Goal: Information Seeking & Learning: Learn about a topic

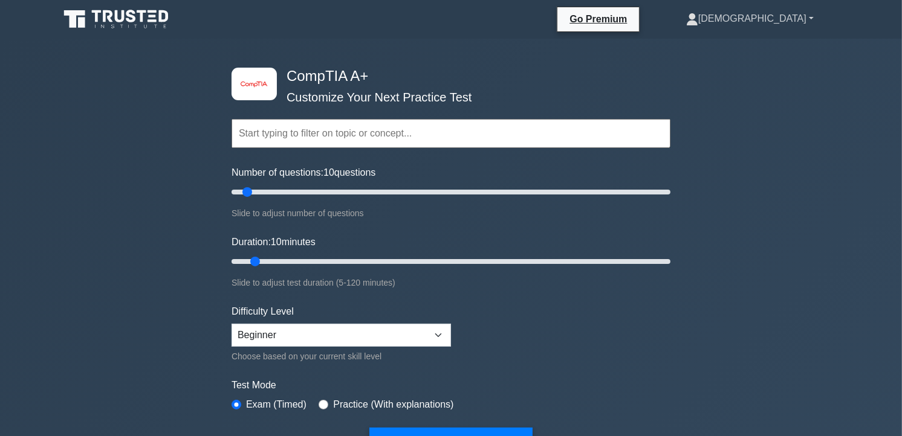
click at [791, 19] on link "Cristan" at bounding box center [750, 19] width 186 height 24
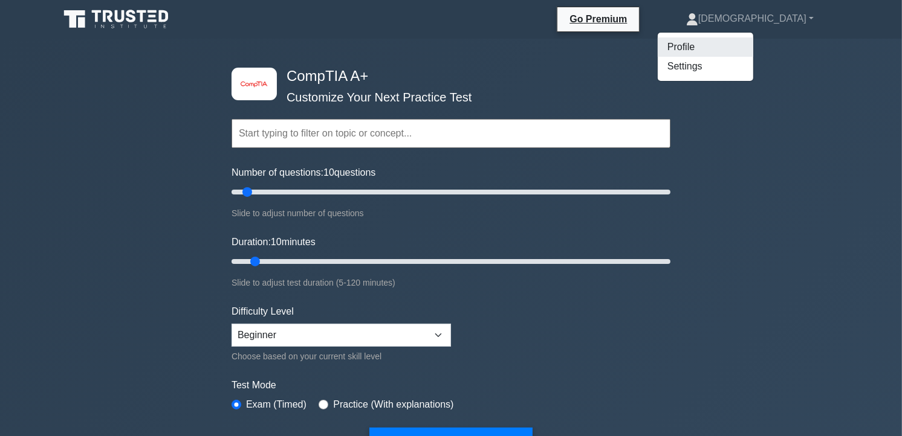
click at [753, 44] on link "Profile" at bounding box center [706, 46] width 96 height 19
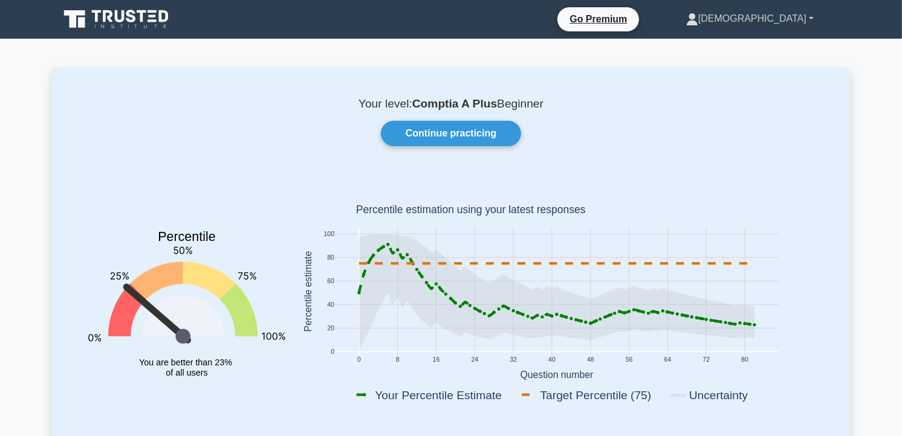
click at [811, 20] on link "Cristan" at bounding box center [750, 19] width 186 height 24
click at [753, 45] on link "Profile" at bounding box center [706, 46] width 96 height 19
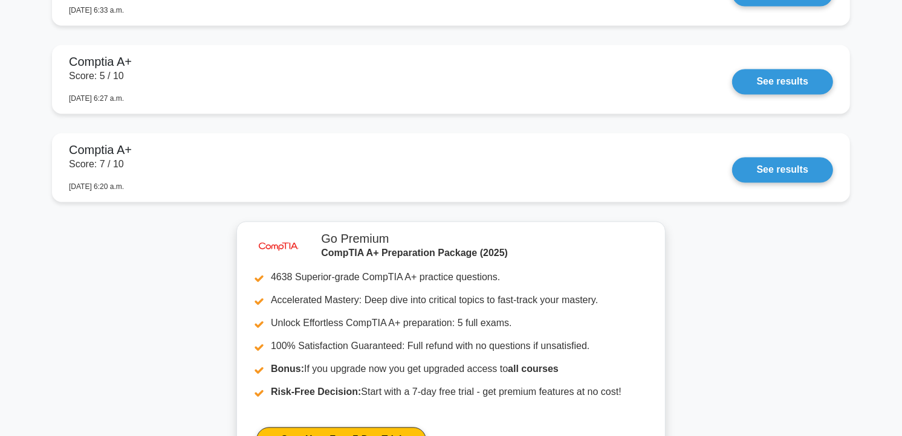
scroll to position [2453, 0]
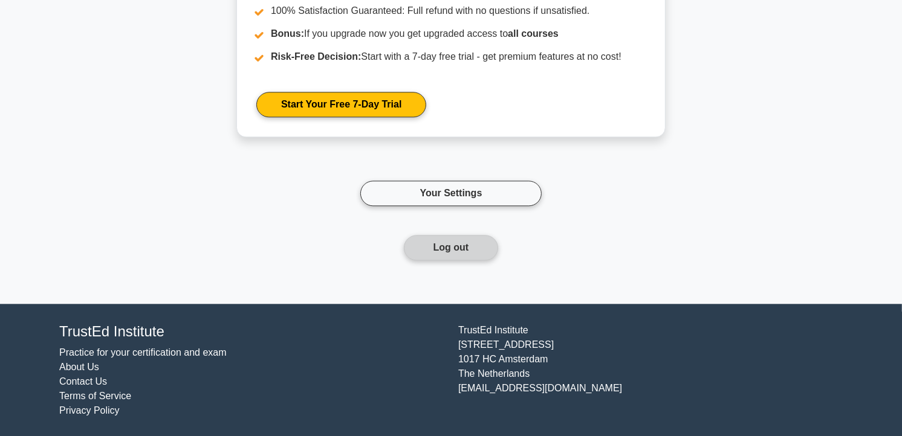
click at [466, 244] on button "Log out" at bounding box center [451, 247] width 95 height 25
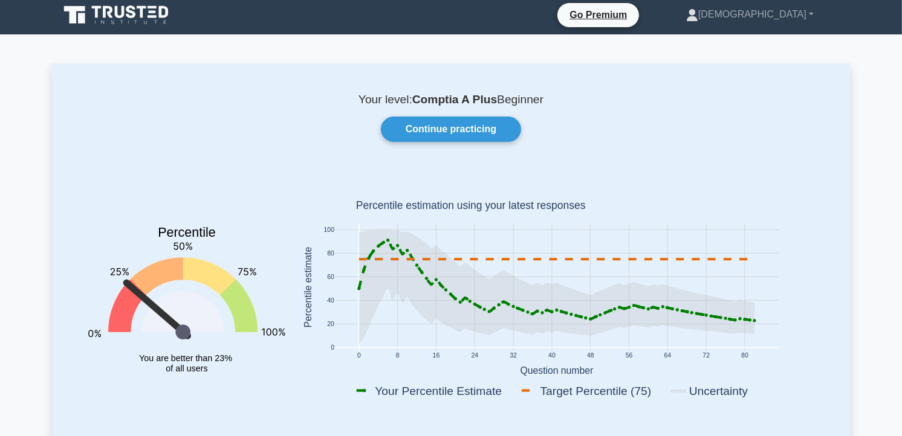
scroll to position [0, 0]
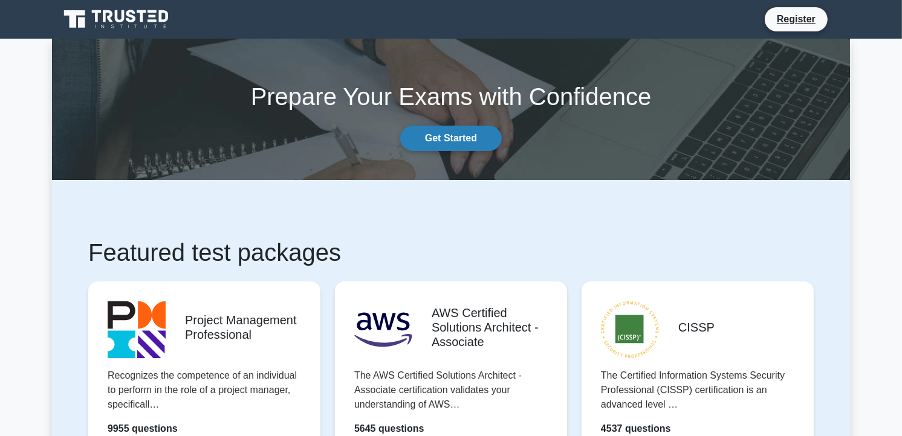
click at [439, 140] on link "Get Started" at bounding box center [451, 138] width 102 height 25
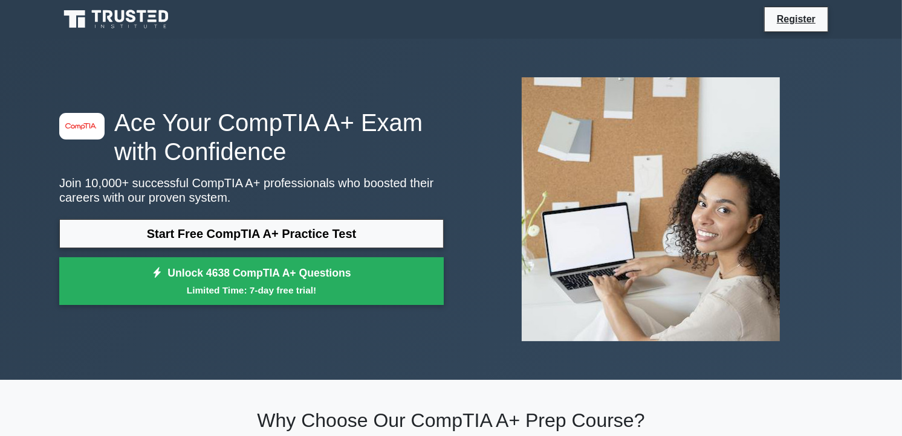
click at [395, 136] on h1 "Ace Your CompTIA A+ Exam with Confidence" at bounding box center [251, 137] width 384 height 58
click at [786, 20] on link "Register" at bounding box center [796, 18] width 53 height 15
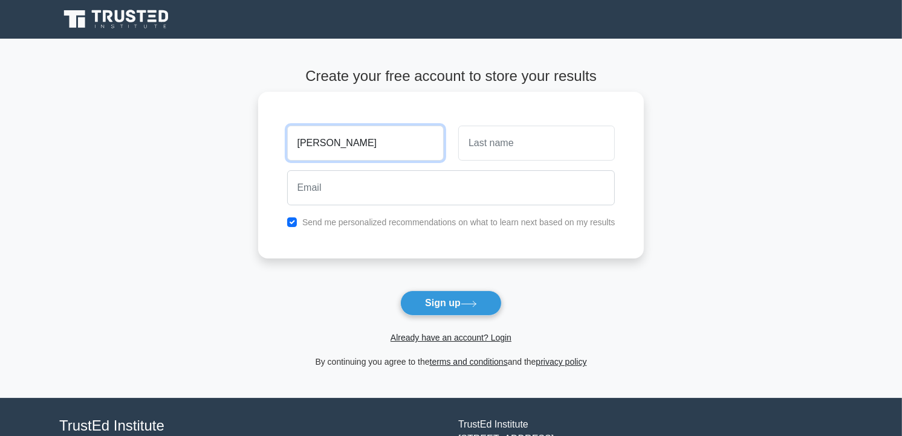
type input "Mitch Vean"
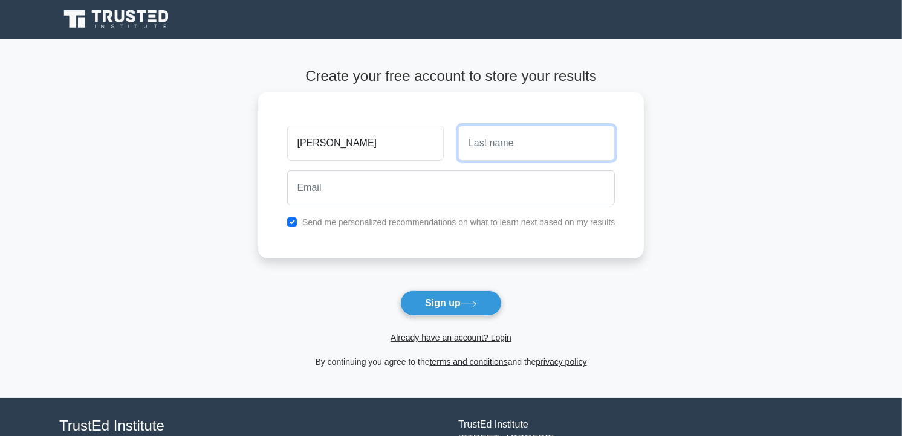
click at [520, 148] on input "text" at bounding box center [536, 143] width 157 height 35
type input "Butic"
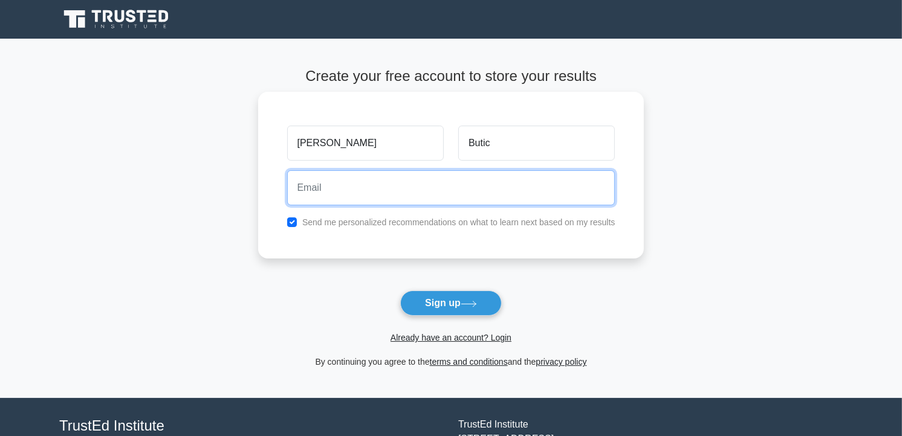
click at [358, 196] on input "email" at bounding box center [451, 187] width 328 height 35
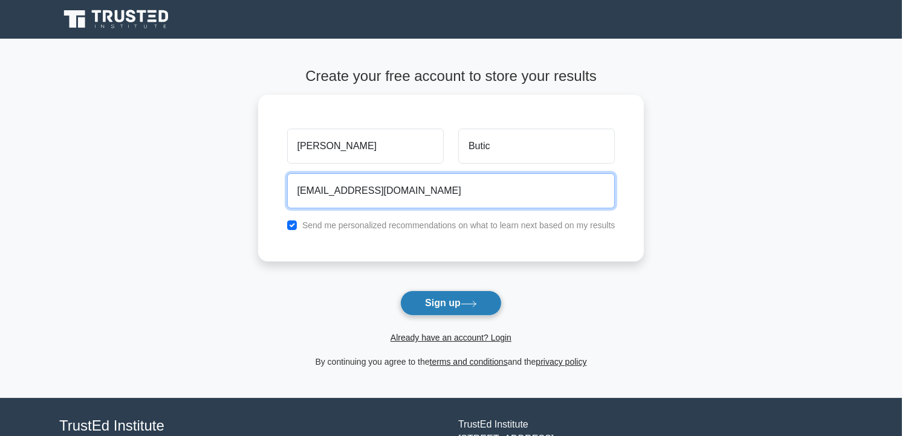
type input "mitchveanbutic@gmail.com"
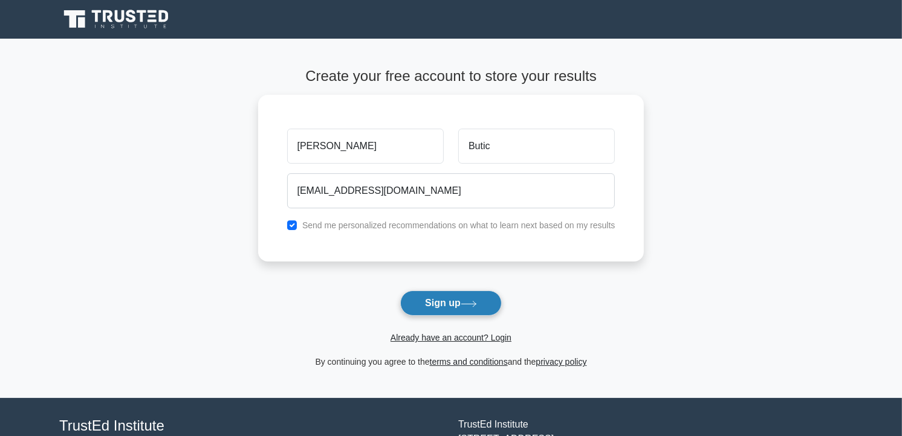
click at [458, 299] on button "Sign up" at bounding box center [451, 303] width 102 height 25
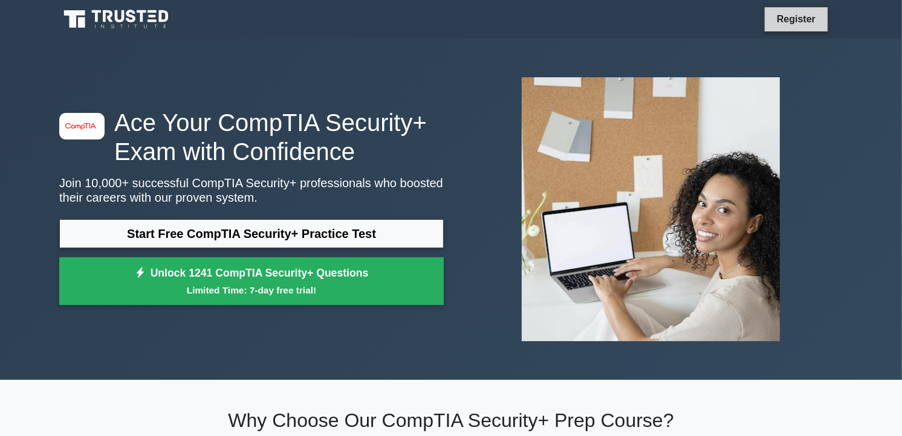
click at [806, 25] on link "Register" at bounding box center [796, 18] width 53 height 15
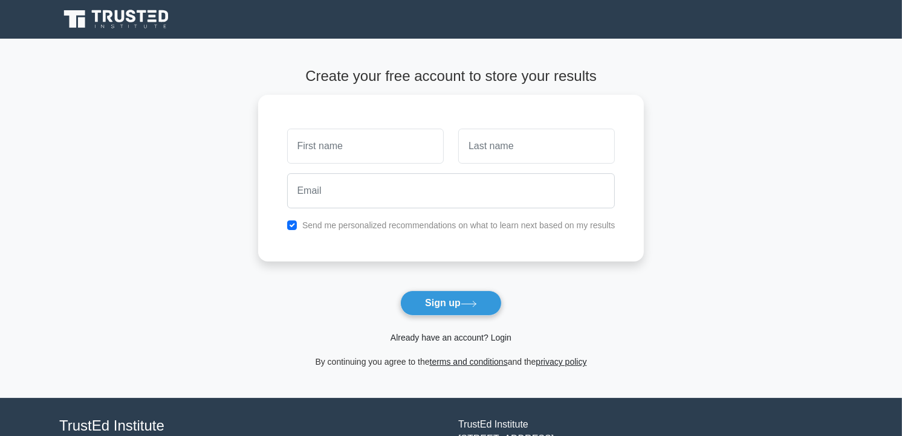
click at [458, 342] on link "Already have an account? Login" at bounding box center [451, 338] width 121 height 10
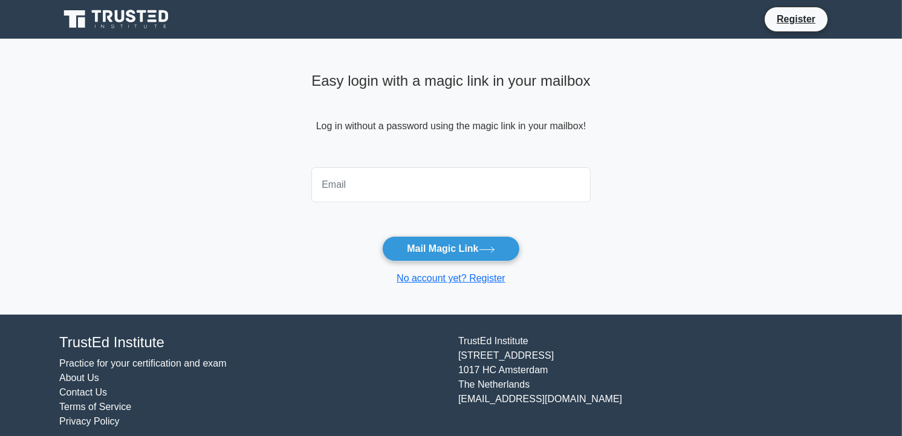
click at [400, 194] on input "email" at bounding box center [450, 184] width 279 height 35
type input "mitchveanbutic@gmail.com"
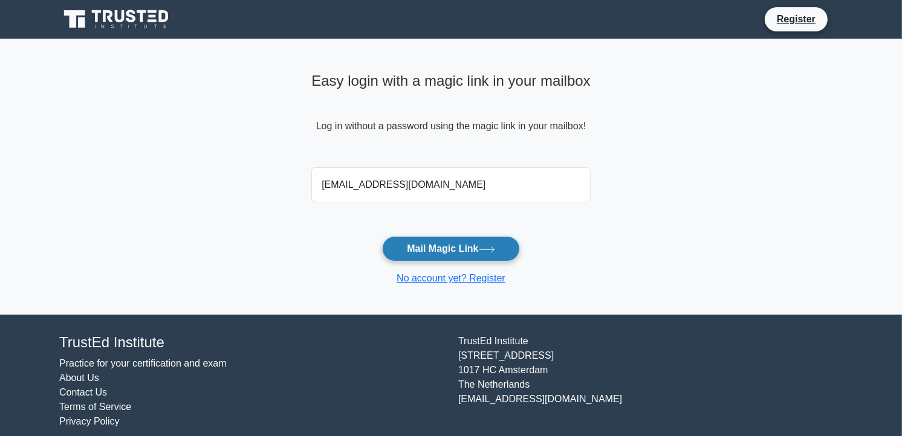
click at [433, 251] on button "Mail Magic Link" at bounding box center [450, 248] width 137 height 25
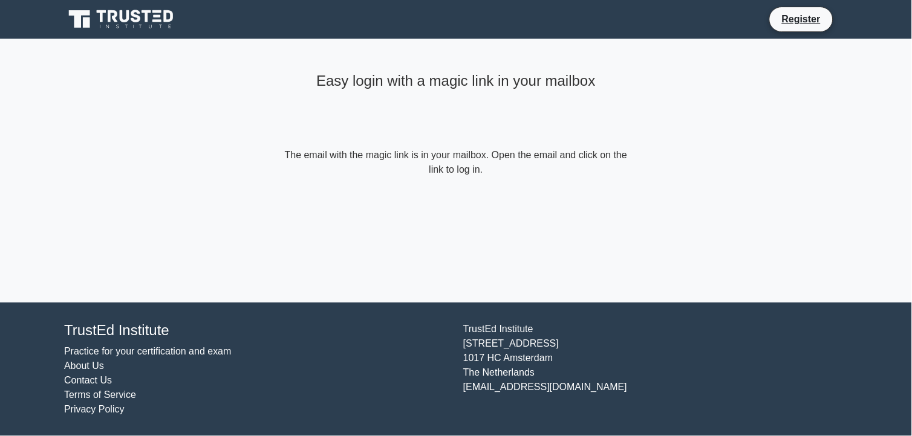
click at [747, 269] on main "Easy login with a magic link in your mailbox The email with the magic link is i…" at bounding box center [456, 171] width 912 height 264
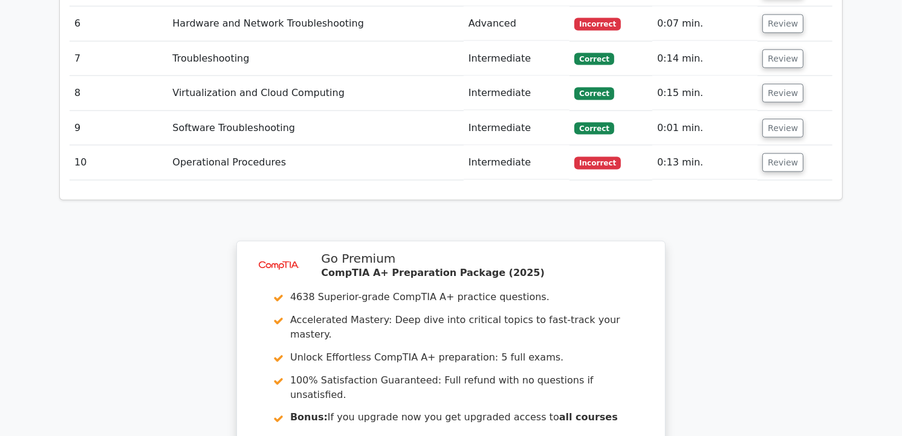
scroll to position [1876, 0]
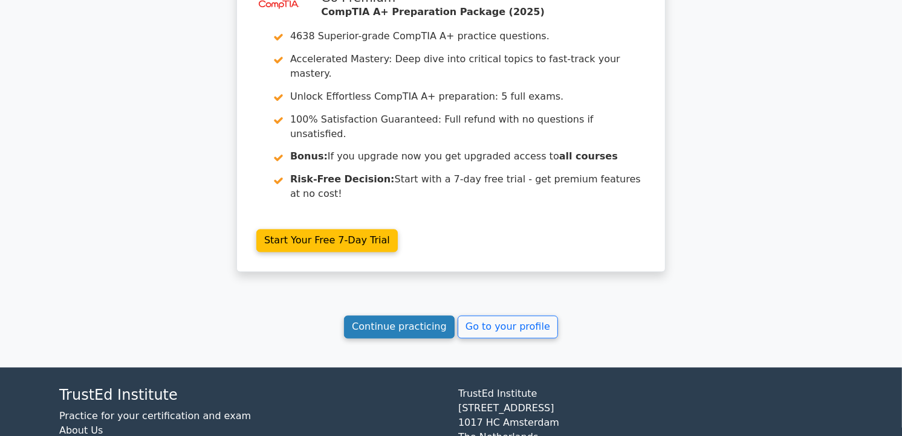
click at [412, 316] on link "Continue practicing" at bounding box center [399, 327] width 111 height 23
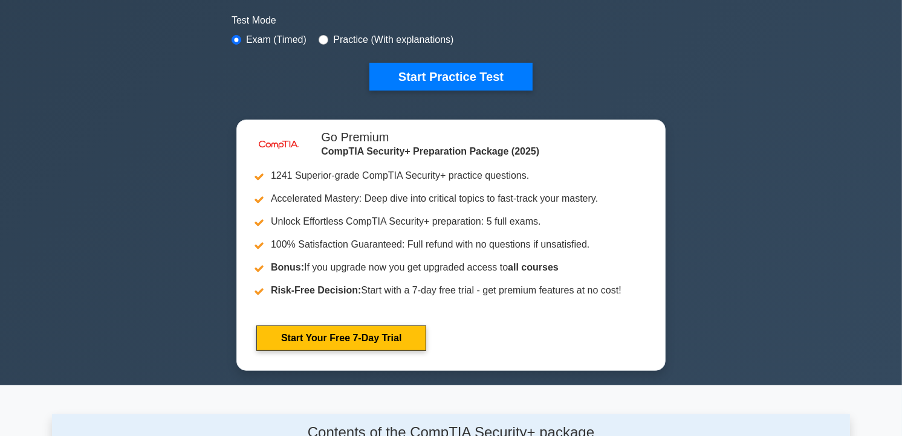
scroll to position [268, 0]
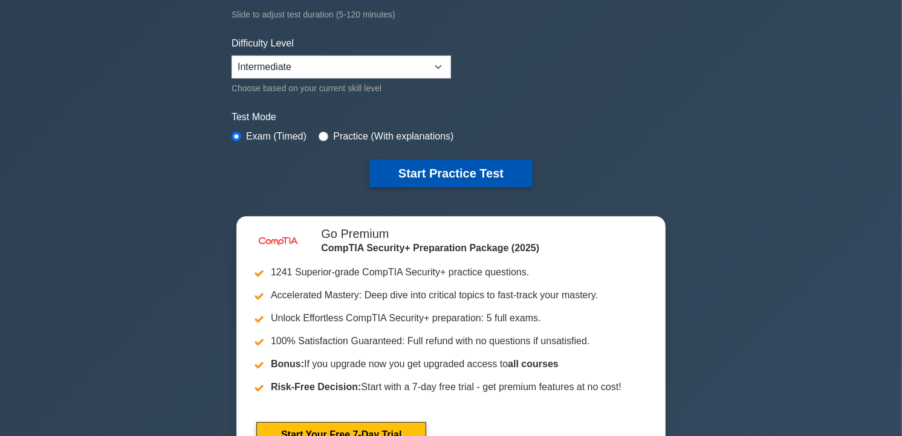
click at [436, 175] on button "Start Practice Test" at bounding box center [450, 174] width 163 height 28
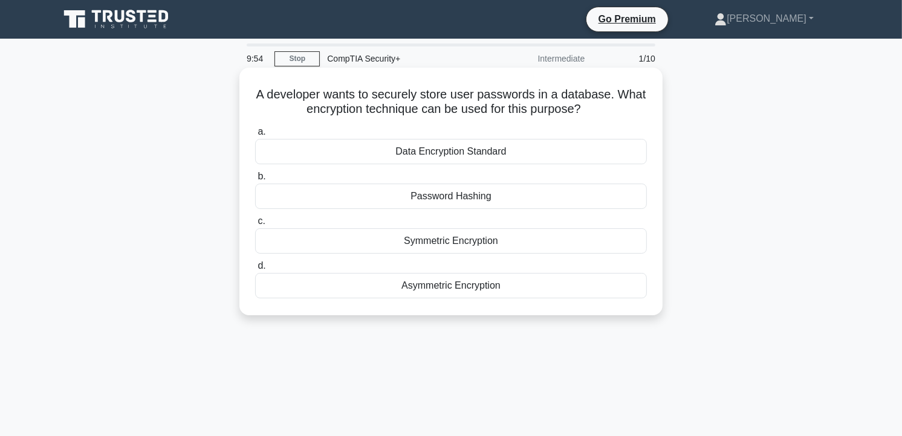
click at [432, 201] on div "Password Hashing" at bounding box center [451, 196] width 392 height 25
click at [255, 181] on input "b. Password Hashing" at bounding box center [255, 177] width 0 height 8
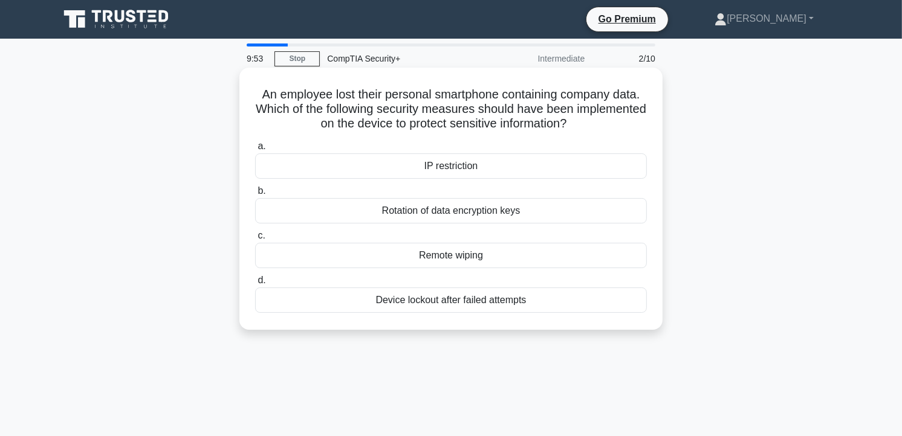
click at [436, 166] on div "IP restriction" at bounding box center [451, 166] width 392 height 25
click at [255, 151] on input "a. IP restriction" at bounding box center [255, 147] width 0 height 8
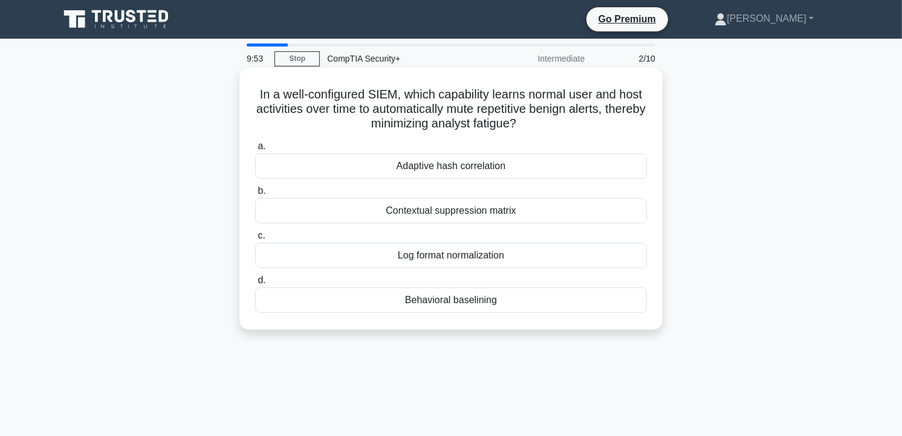
click at [443, 225] on div "a. Adaptive hash correlation b. Contextual suppression matrix c. d." at bounding box center [451, 226] width 406 height 179
drag, startPoint x: 443, startPoint y: 225, endPoint x: 448, endPoint y: 172, distance: 52.8
click at [448, 172] on div "Adaptive hash correlation" at bounding box center [451, 166] width 392 height 25
click at [255, 151] on input "a. Adaptive hash correlation" at bounding box center [255, 147] width 0 height 8
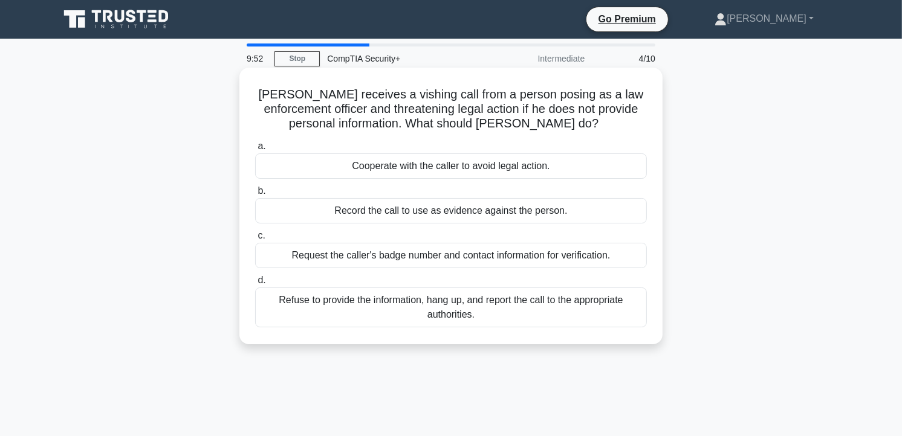
click at [442, 269] on div "a. Cooperate with the caller to avoid legal action. b. Record the call to use a…" at bounding box center [451, 233] width 406 height 193
click at [448, 258] on div "Request the caller's badge number and contact information for verification." at bounding box center [451, 255] width 392 height 25
click at [255, 240] on input "c. Request the caller's badge number and contact information for verification." at bounding box center [255, 236] width 0 height 8
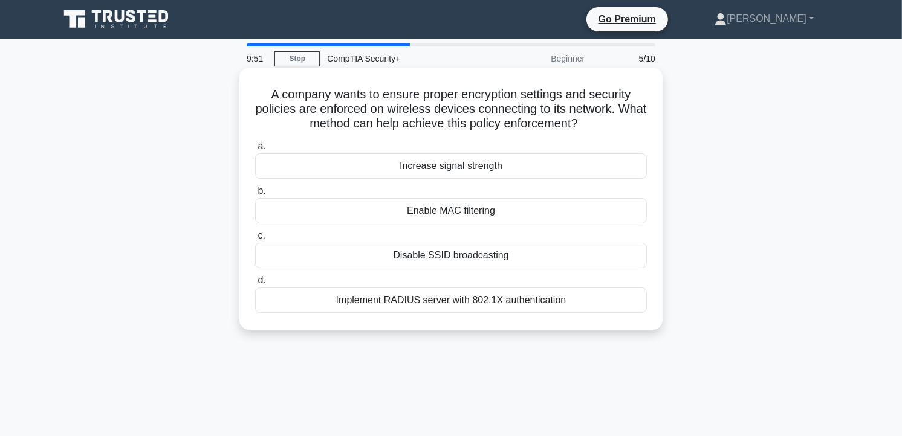
click at [468, 178] on div "Increase signal strength" at bounding box center [451, 166] width 392 height 25
click at [255, 151] on input "a. Increase signal strength" at bounding box center [255, 147] width 0 height 8
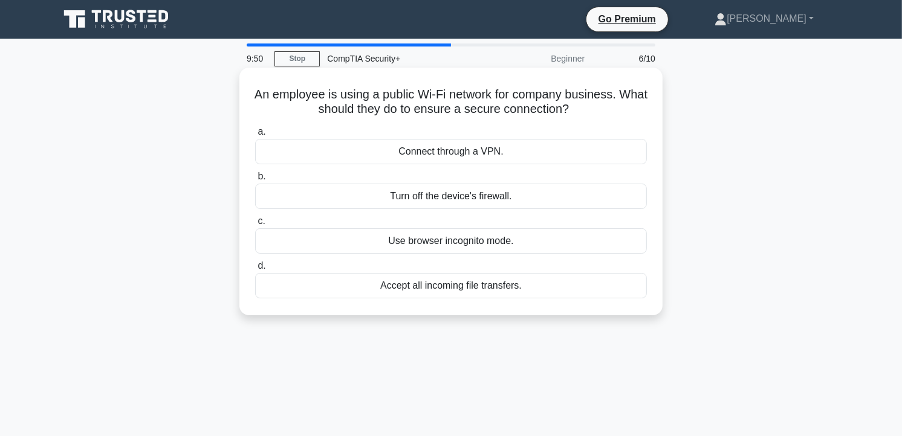
click at [467, 224] on label "c. Use browser incognito mode." at bounding box center [451, 234] width 392 height 40
click at [255, 224] on input "c. Use browser incognito mode." at bounding box center [255, 222] width 0 height 8
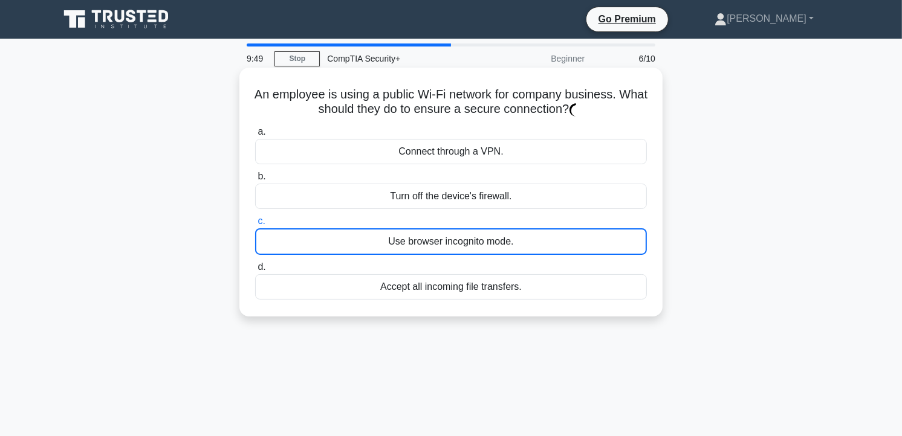
click at [475, 245] on div "Use browser incognito mode." at bounding box center [451, 242] width 392 height 27
click at [255, 225] on input "c. Use browser incognito mode." at bounding box center [255, 222] width 0 height 8
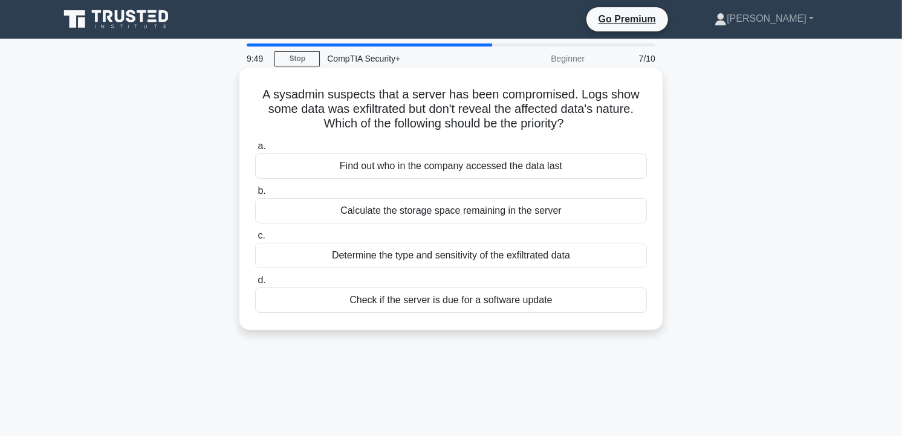
click at [470, 162] on div "Find out who in the company accessed the data last" at bounding box center [451, 166] width 392 height 25
click at [255, 151] on input "a. Find out who in the company accessed the data last" at bounding box center [255, 147] width 0 height 8
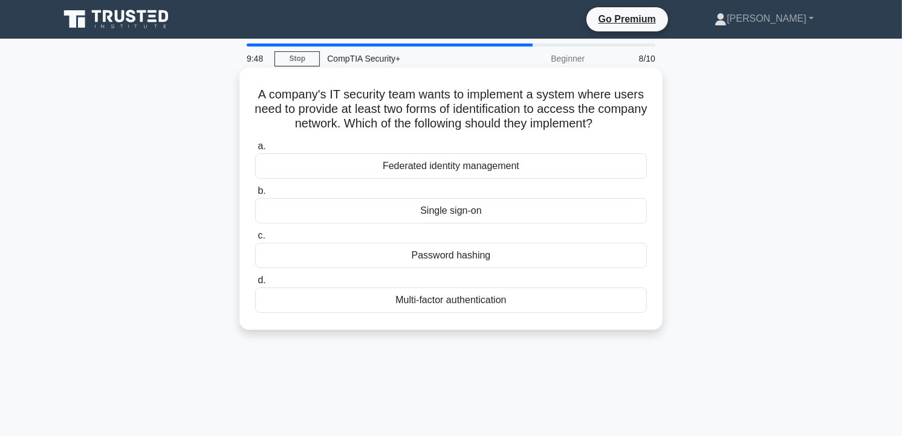
click at [474, 267] on div "Password hashing" at bounding box center [451, 255] width 392 height 25
click at [255, 240] on input "c. Password hashing" at bounding box center [255, 236] width 0 height 8
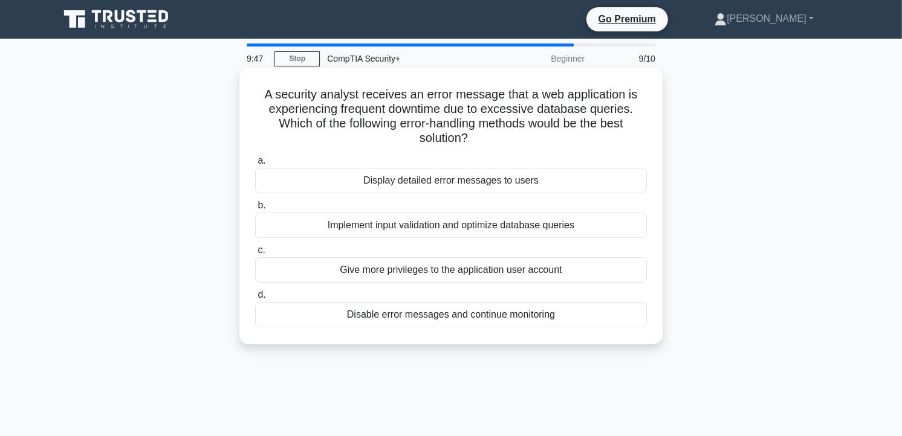
click at [470, 272] on div "Give more privileges to the application user account" at bounding box center [451, 270] width 392 height 25
click at [255, 254] on input "c. Give more privileges to the application user account" at bounding box center [255, 251] width 0 height 8
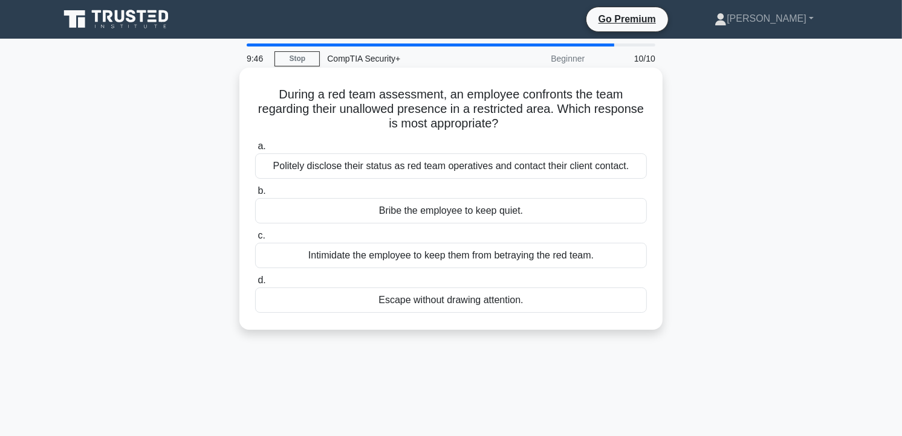
click at [475, 206] on div "Bribe the employee to keep quiet." at bounding box center [451, 210] width 392 height 25
click at [255, 195] on input "b. Bribe the employee to keep quiet." at bounding box center [255, 191] width 0 height 8
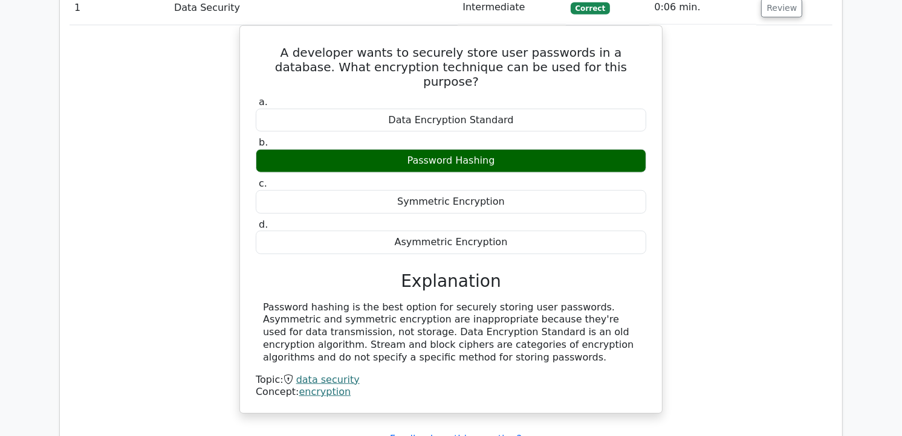
scroll to position [873, 0]
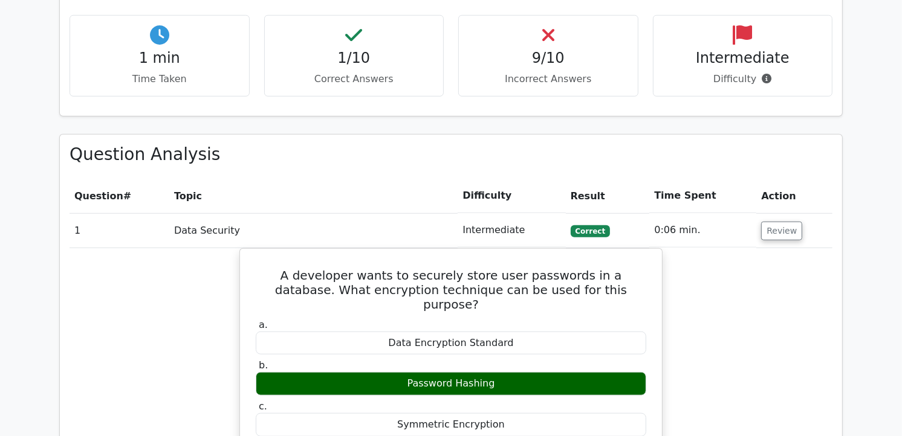
click at [552, 27] on div "9/10 Incorrect Answers" at bounding box center [548, 56] width 180 height 82
click at [403, 50] on h4 "1/10" at bounding box center [354, 59] width 160 height 18
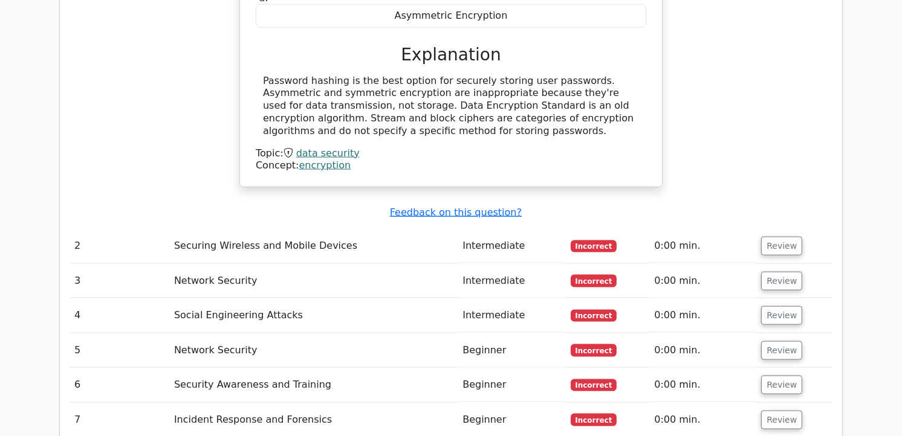
scroll to position [1343, 0]
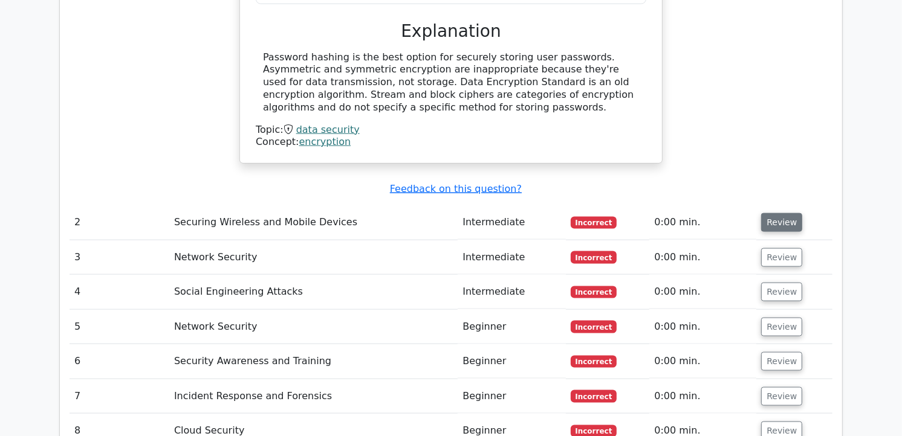
click at [768, 213] on button "Review" at bounding box center [781, 222] width 41 height 19
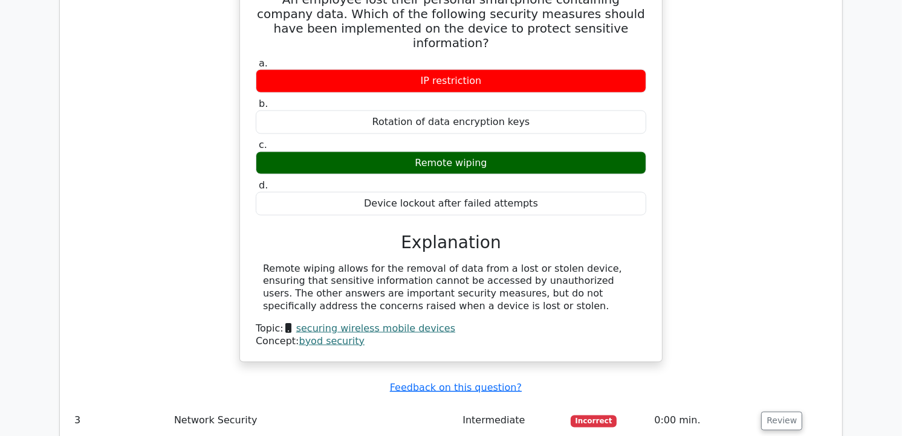
scroll to position [1679, 0]
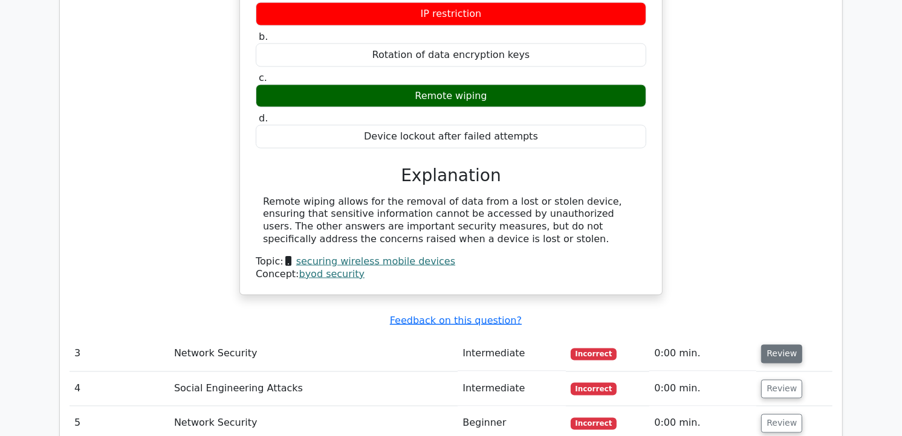
click at [774, 345] on button "Review" at bounding box center [781, 354] width 41 height 19
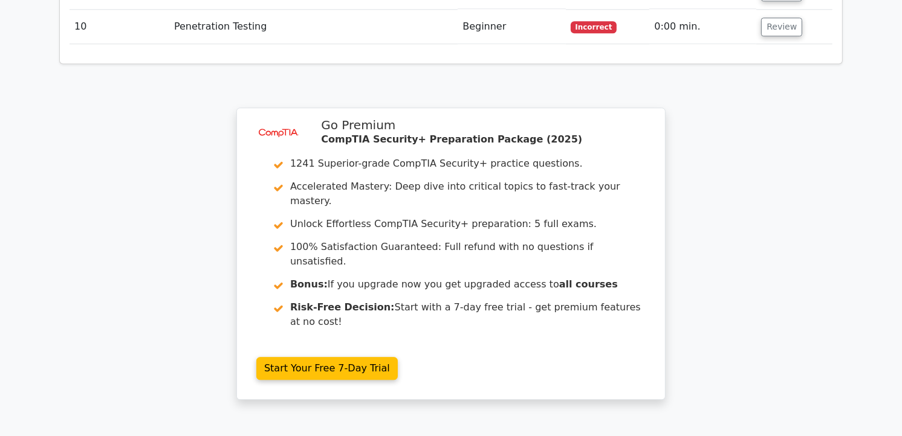
scroll to position [2858, 0]
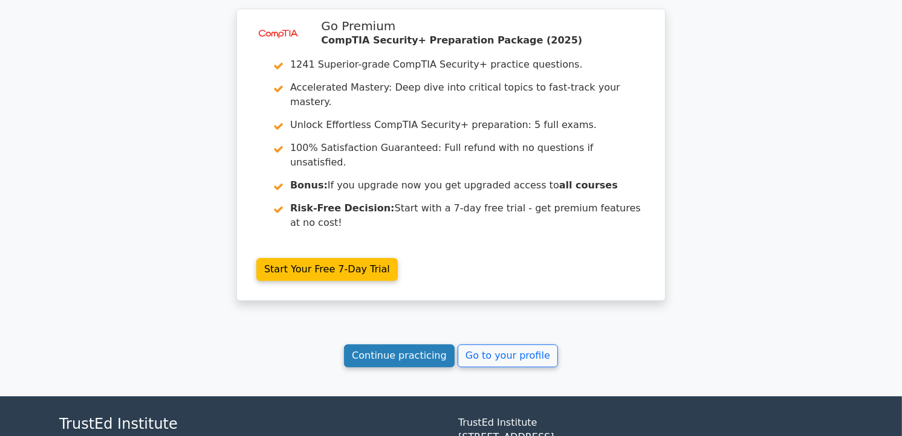
click at [420, 345] on link "Continue practicing" at bounding box center [399, 356] width 111 height 23
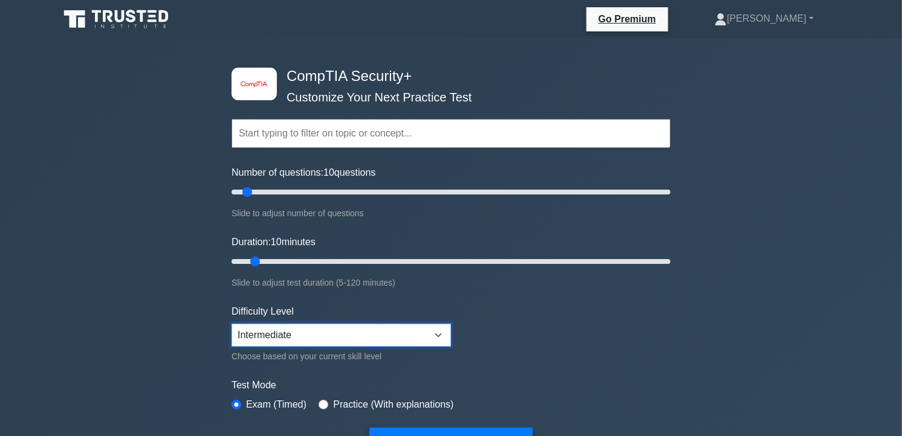
click at [409, 324] on select "Beginner Intermediate Expert" at bounding box center [341, 335] width 219 height 23
select select "beginner"
click at [232, 324] on select "Beginner Intermediate Expert" at bounding box center [341, 335] width 219 height 23
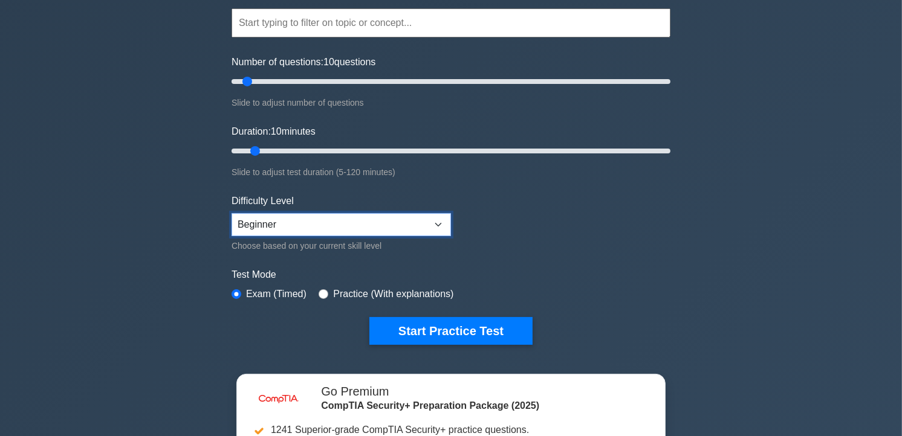
scroll to position [134, 0]
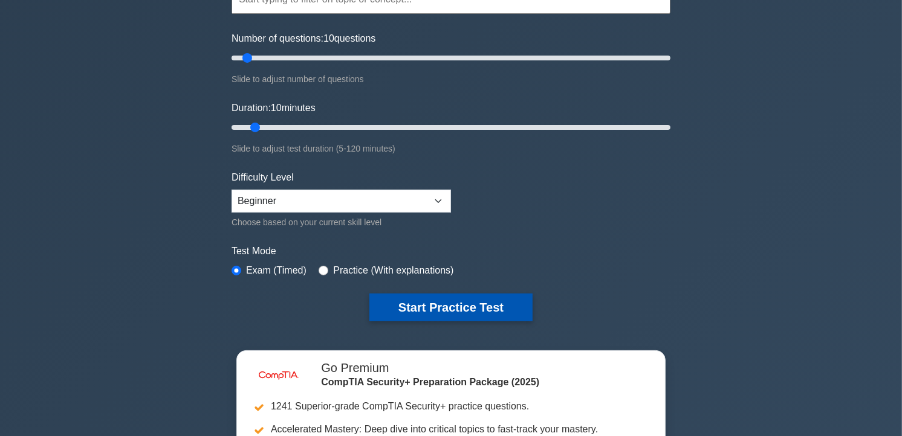
click at [452, 307] on button "Start Practice Test" at bounding box center [450, 308] width 163 height 28
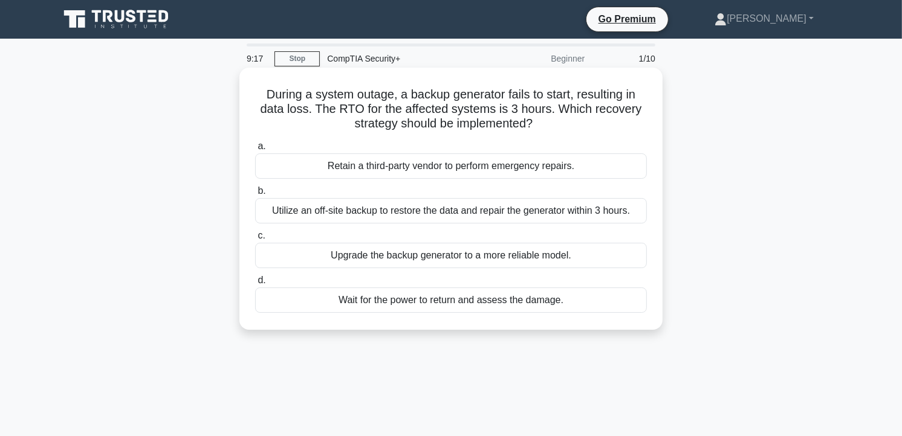
click at [562, 215] on div "Utilize an off-site backup to restore the data and repair the generator within …" at bounding box center [451, 210] width 392 height 25
click at [255, 195] on input "b. Utilize an off-site backup to restore the data and repair the generator with…" at bounding box center [255, 191] width 0 height 8
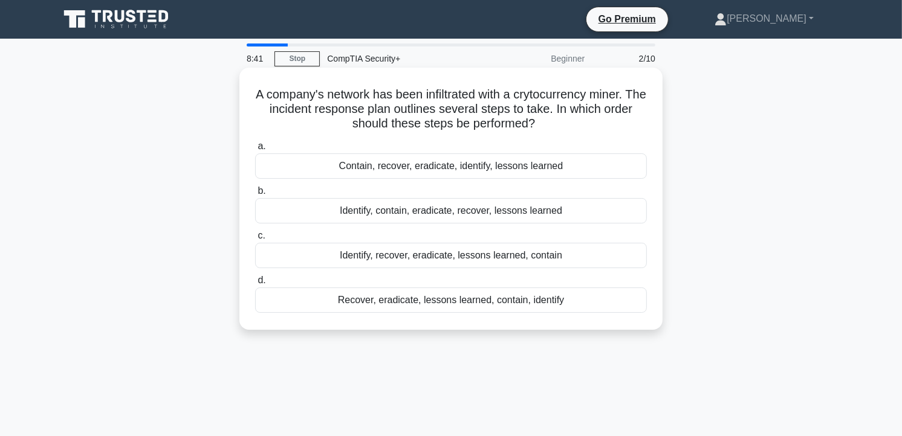
click at [494, 213] on div "Identify, contain, eradicate, recover, lessons learned" at bounding box center [451, 210] width 392 height 25
click at [255, 195] on input "b. Identify, contain, eradicate, recover, lessons learned" at bounding box center [255, 191] width 0 height 8
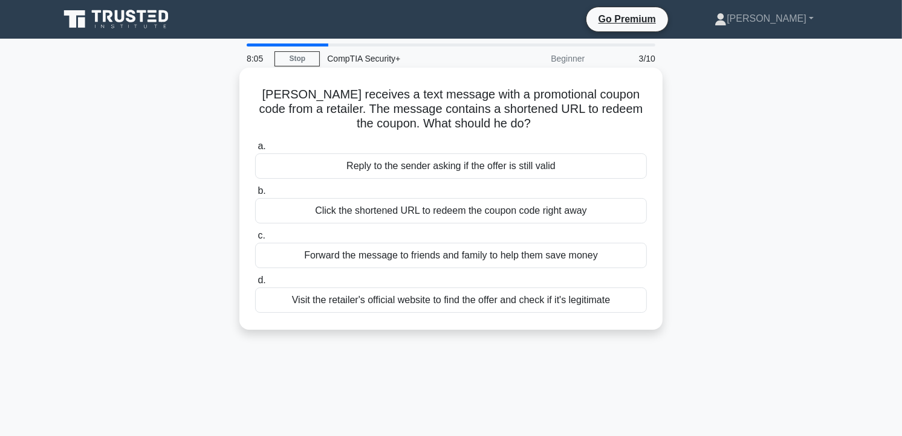
click at [439, 301] on div "Visit the retailer's official website to find the offer and check if it's legit…" at bounding box center [451, 300] width 392 height 25
click at [255, 285] on input "d. Visit the retailer's official website to find the offer and check if it's le…" at bounding box center [255, 281] width 0 height 8
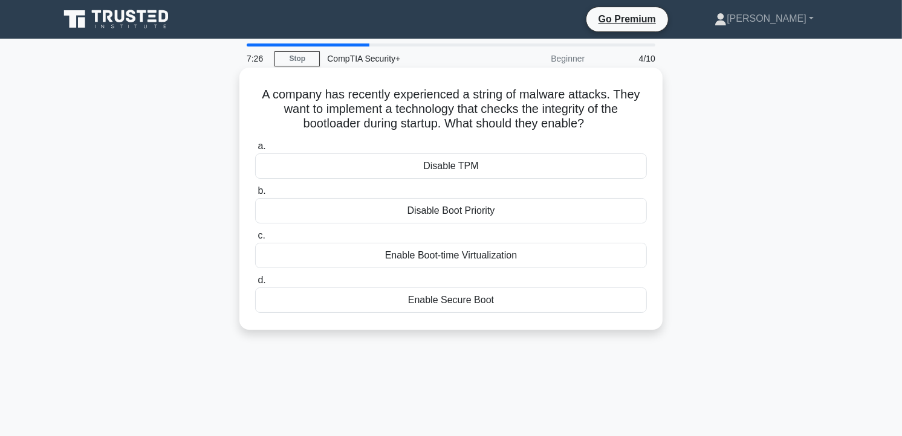
click at [468, 299] on div "Enable Secure Boot" at bounding box center [451, 300] width 392 height 25
click at [255, 285] on input "d. Enable Secure Boot" at bounding box center [255, 281] width 0 height 8
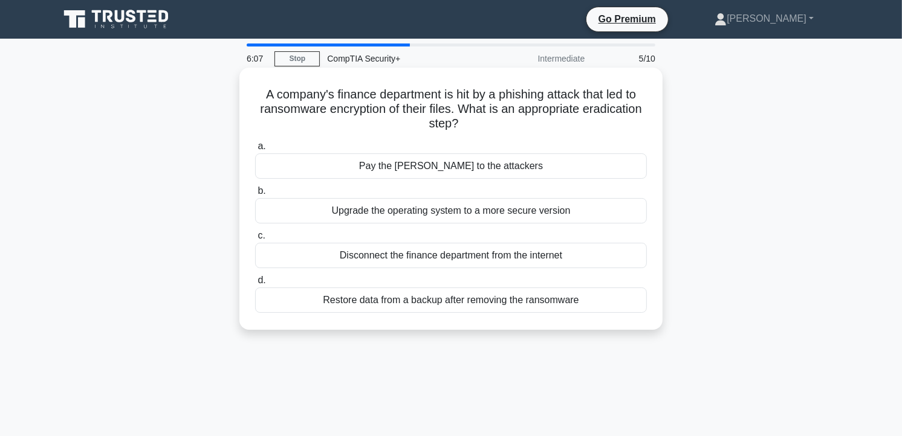
click at [550, 291] on div "Restore data from a backup after removing the ransomware" at bounding box center [451, 300] width 392 height 25
click at [255, 285] on input "d. Restore data from a backup after removing the ransomware" at bounding box center [255, 281] width 0 height 8
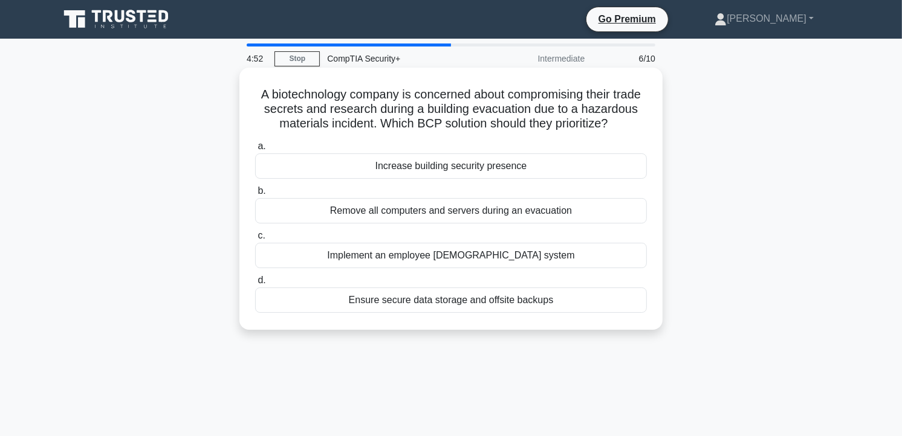
click at [456, 313] on div "Ensure secure data storage and offsite backups" at bounding box center [451, 300] width 392 height 25
click at [255, 285] on input "d. Ensure secure data storage and offsite backups" at bounding box center [255, 281] width 0 height 8
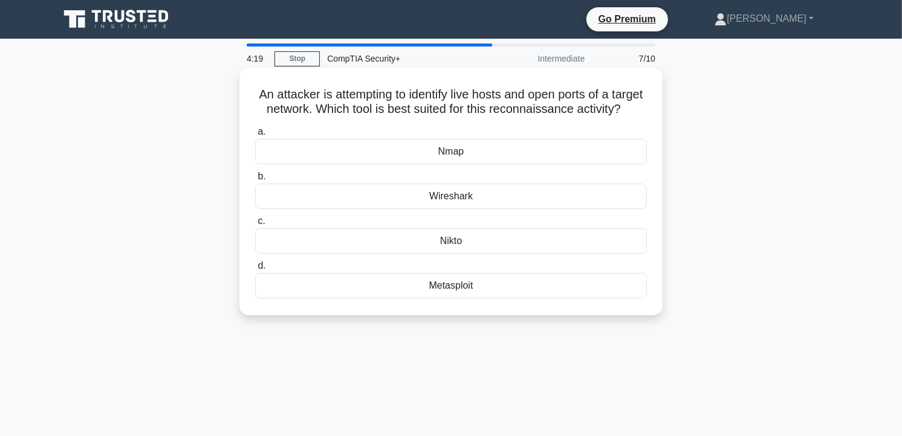
drag, startPoint x: 270, startPoint y: 94, endPoint x: 478, endPoint y: 300, distance: 293.2
click at [478, 300] on div "An attacker is attempting to identify live hosts and open ports of a target net…" at bounding box center [450, 192] width 413 height 238
copy div "An attacker is attempting to identify live hosts and open ports of a target net…"
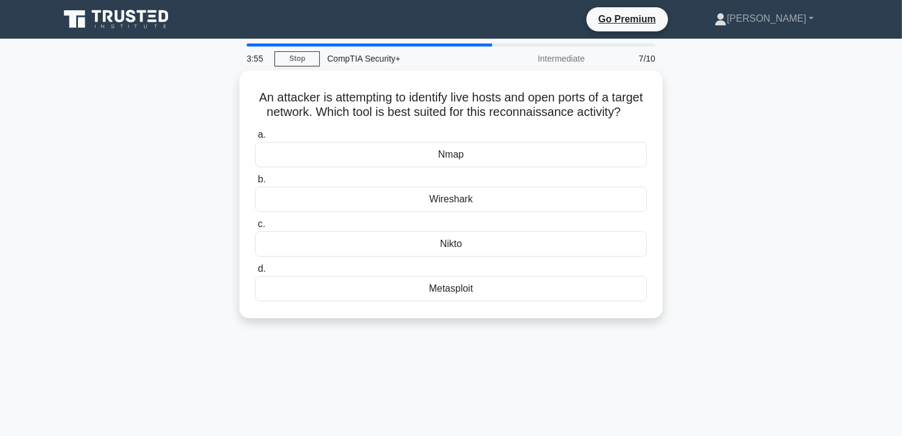
click at [710, 167] on div "An attacker is attempting to identify live hosts and open ports of a target net…" at bounding box center [451, 202] width 798 height 262
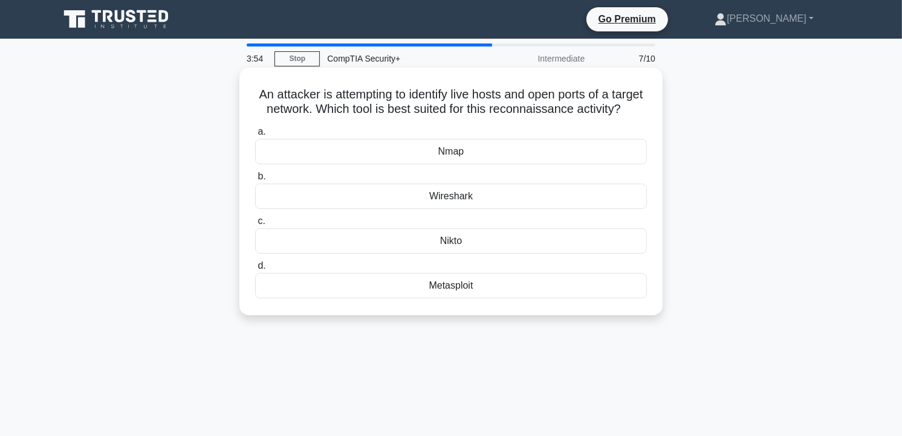
click at [522, 163] on div "Nmap" at bounding box center [451, 151] width 392 height 25
click at [255, 136] on input "a. Nmap" at bounding box center [255, 132] width 0 height 8
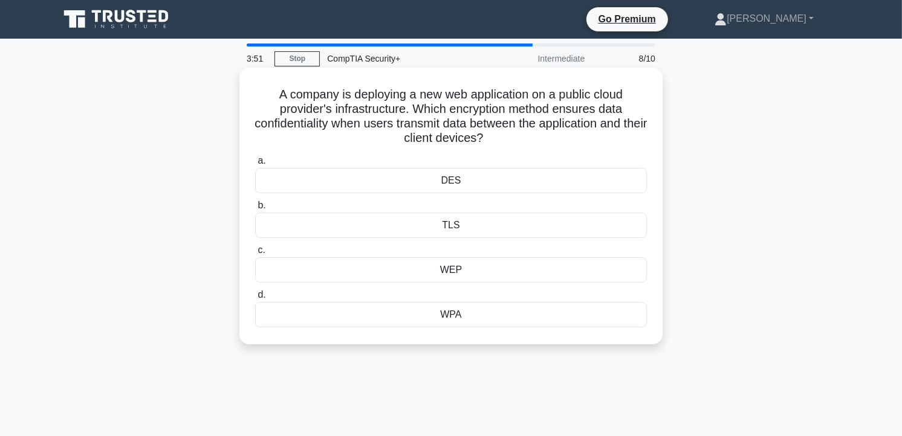
drag, startPoint x: 276, startPoint y: 89, endPoint x: 485, endPoint y: 316, distance: 308.4
click at [485, 316] on div "A company is deploying a new web application on a public cloud provider's infra…" at bounding box center [450, 206] width 413 height 267
copy div "A company is deploying a new web application on a public cloud provider's infra…"
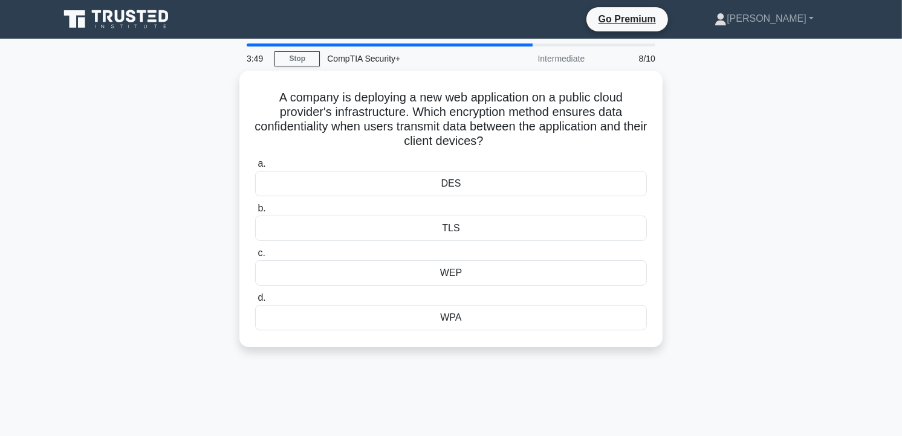
click at [748, 225] on div "A company is deploying a new web application on a public cloud provider's infra…" at bounding box center [451, 216] width 798 height 291
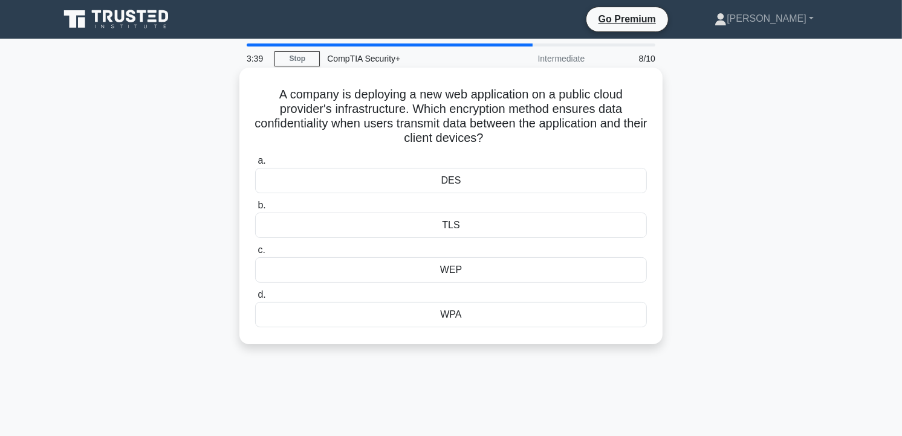
click at [482, 229] on div "TLS" at bounding box center [451, 225] width 392 height 25
click at [255, 210] on input "b. TLS" at bounding box center [255, 206] width 0 height 8
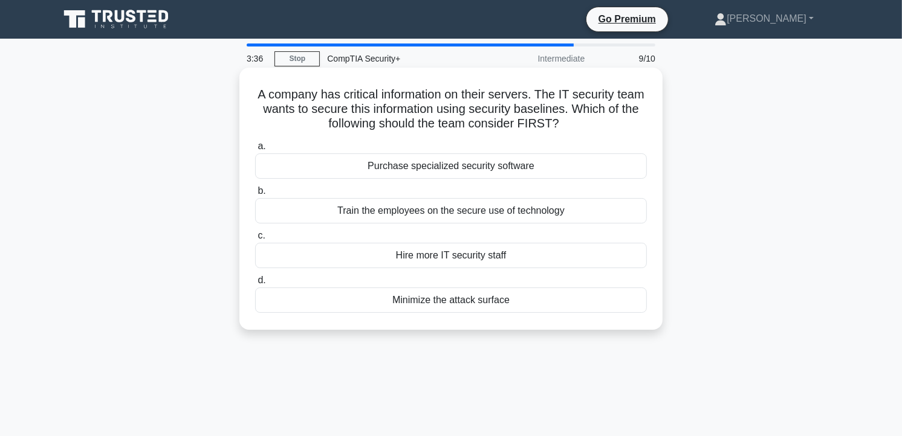
drag, startPoint x: 268, startPoint y: 92, endPoint x: 527, endPoint y: 298, distance: 330.4
click at [527, 298] on div "A company has critical information on their servers. The IT security team wants…" at bounding box center [450, 199] width 413 height 253
copy div "A company has critical information on their servers. The IT security team wants…"
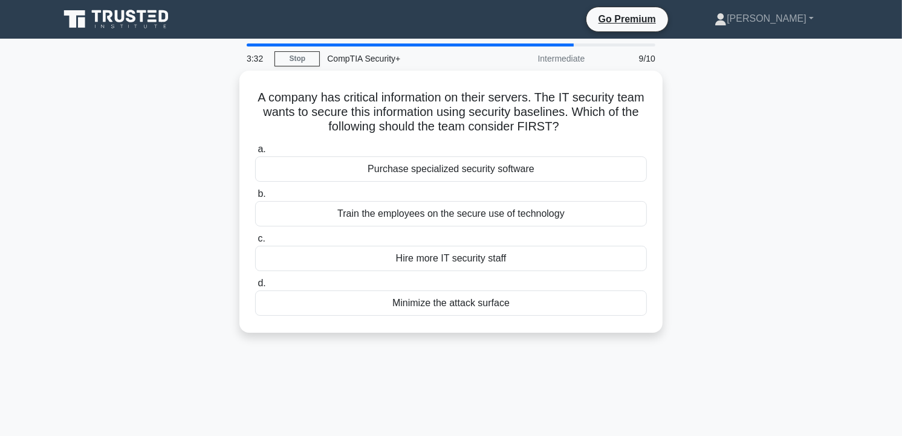
drag, startPoint x: 671, startPoint y: 114, endPoint x: 669, endPoint y: 105, distance: 9.4
click at [669, 115] on div "A company has critical information on their servers. The IT security team wants…" at bounding box center [451, 209] width 798 height 277
click at [678, 196] on div "A company has critical information on their servers. The IT security team wants…" at bounding box center [451, 209] width 798 height 277
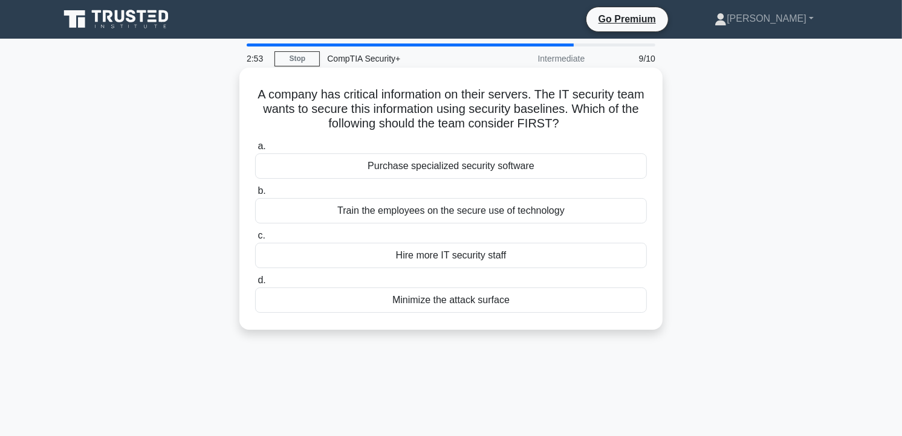
drag, startPoint x: 268, startPoint y: 91, endPoint x: 527, endPoint y: 298, distance: 331.2
click at [527, 298] on div "A company has critical information on their servers. The IT security team wants…" at bounding box center [450, 199] width 413 height 253
copy div "A company has critical information on their servers. The IT security team wants…"
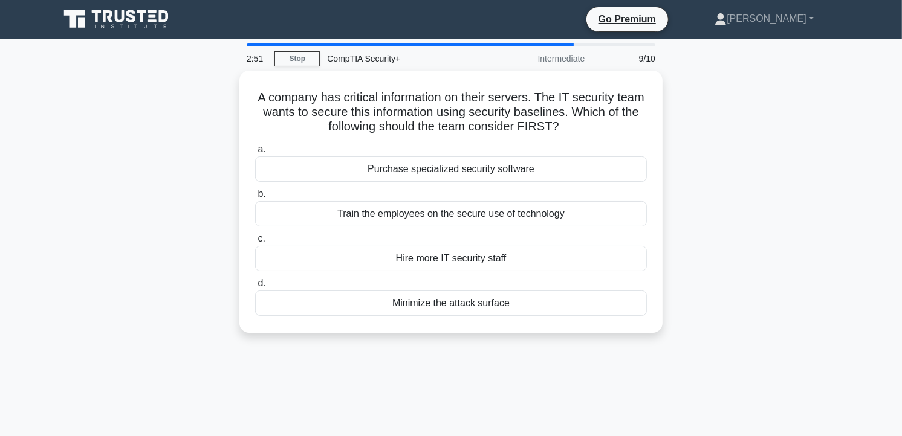
click at [708, 130] on div "A company has critical information on their servers. The IT security team wants…" at bounding box center [451, 209] width 798 height 277
click at [674, 166] on div "A company has critical information on their servers. The IT security team wants…" at bounding box center [451, 209] width 798 height 277
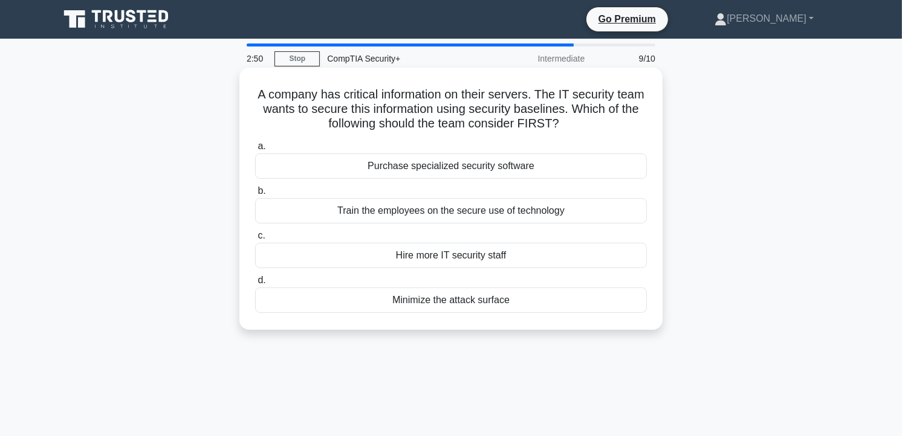
click at [652, 221] on div "b. Train the employees on the secure use of technology" at bounding box center [451, 204] width 406 height 40
click at [559, 231] on label "c. Hire more IT security staff" at bounding box center [451, 249] width 392 height 40
click at [255, 232] on input "c. Hire more IT security staff" at bounding box center [255, 236] width 0 height 8
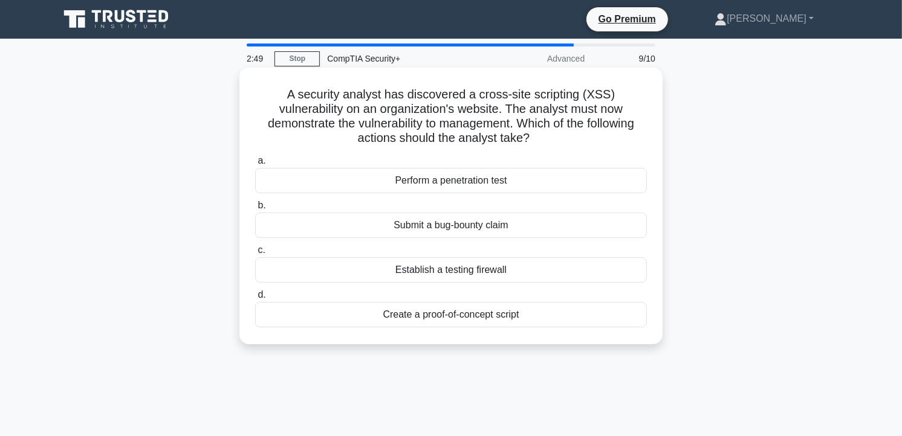
click at [535, 204] on label "b. Submit a bug-bounty claim" at bounding box center [451, 218] width 392 height 40
click at [255, 204] on input "b. Submit a bug-bounty claim" at bounding box center [255, 206] width 0 height 8
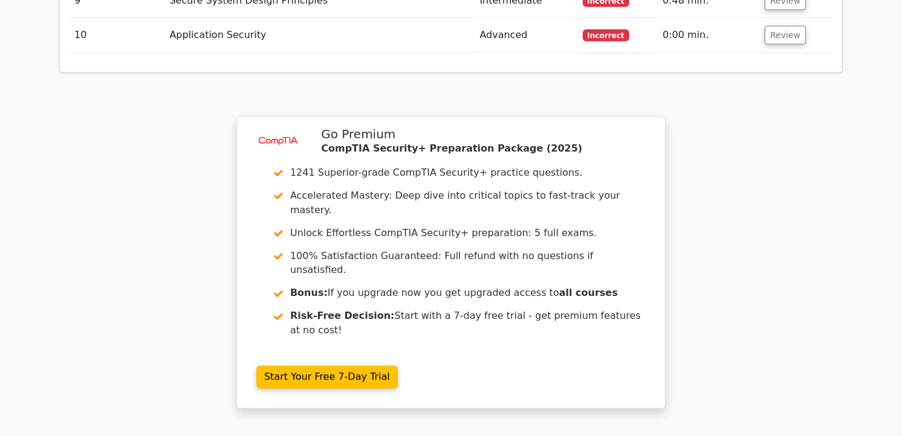
scroll to position [1878, 0]
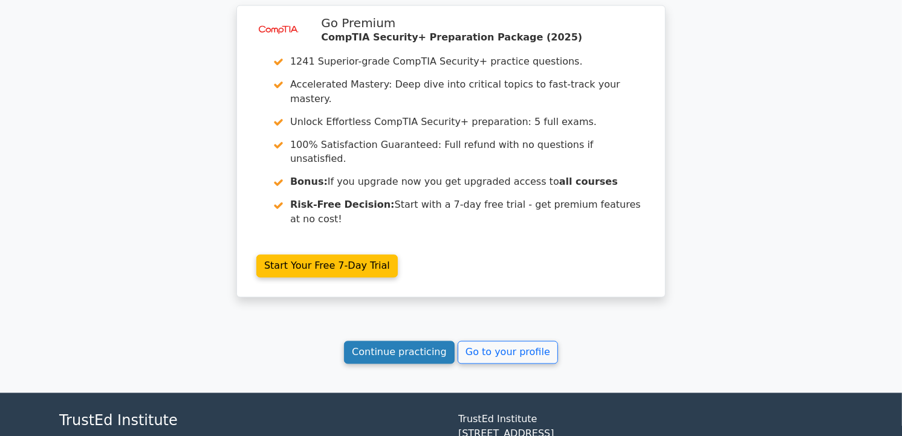
click at [398, 342] on link "Continue practicing" at bounding box center [399, 353] width 111 height 23
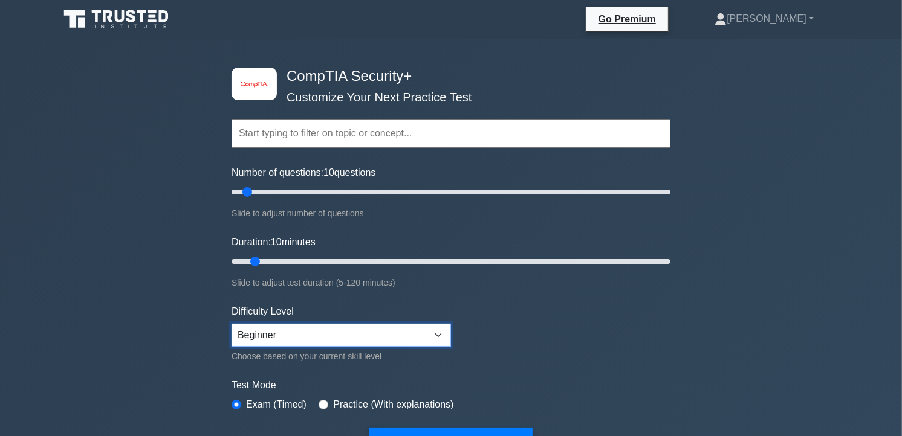
click at [395, 331] on select "Beginner Intermediate Expert" at bounding box center [341, 335] width 219 height 23
select select "intermediate"
click at [232, 324] on select "Beginner Intermediate Expert" at bounding box center [341, 335] width 219 height 23
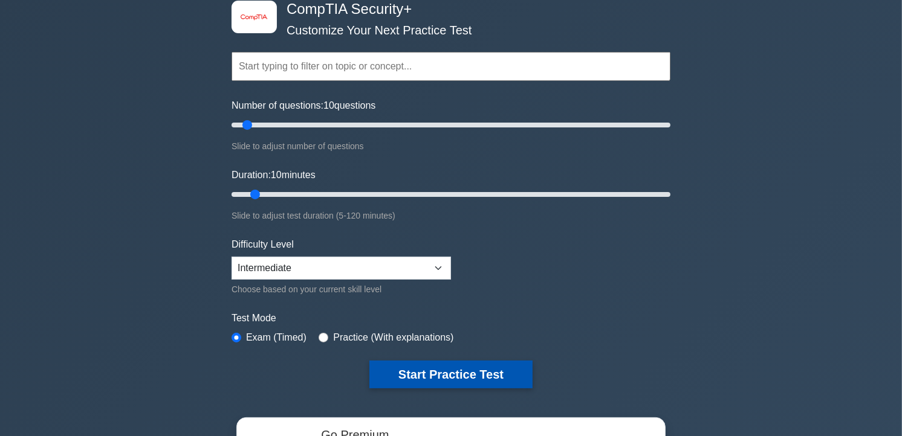
click at [475, 372] on button "Start Practice Test" at bounding box center [450, 375] width 163 height 28
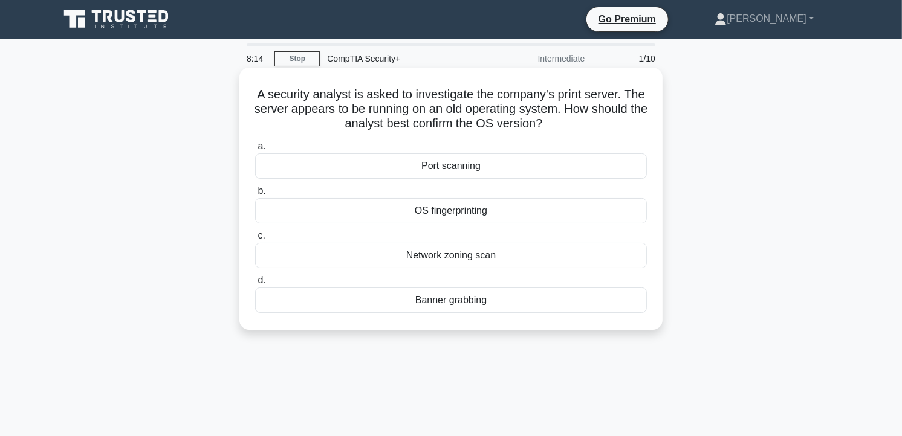
drag, startPoint x: 265, startPoint y: 92, endPoint x: 488, endPoint y: 313, distance: 314.2
click at [488, 313] on div "A security analyst is asked to investigate the company's print server. The serv…" at bounding box center [450, 199] width 413 height 253
copy div "A security analyst is asked to investigate the company's print server. The serv…"
click at [626, 169] on div "Port scanning" at bounding box center [451, 166] width 392 height 25
click at [255, 151] on input "a. Port scanning" at bounding box center [255, 147] width 0 height 8
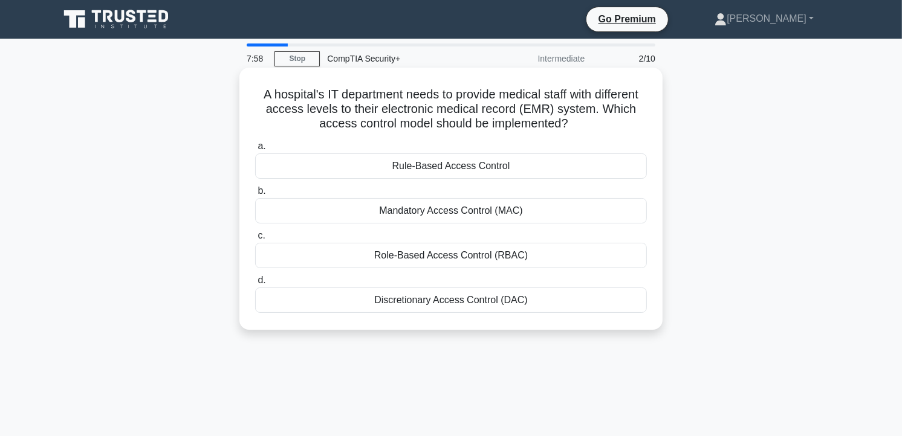
drag, startPoint x: 255, startPoint y: 94, endPoint x: 566, endPoint y: 316, distance: 381.9
click at [566, 316] on div "A hospital's IT department needs to provide medical staff with different access…" at bounding box center [450, 199] width 413 height 253
copy div "A hospital's IT department needs to provide medical staff with different access…"
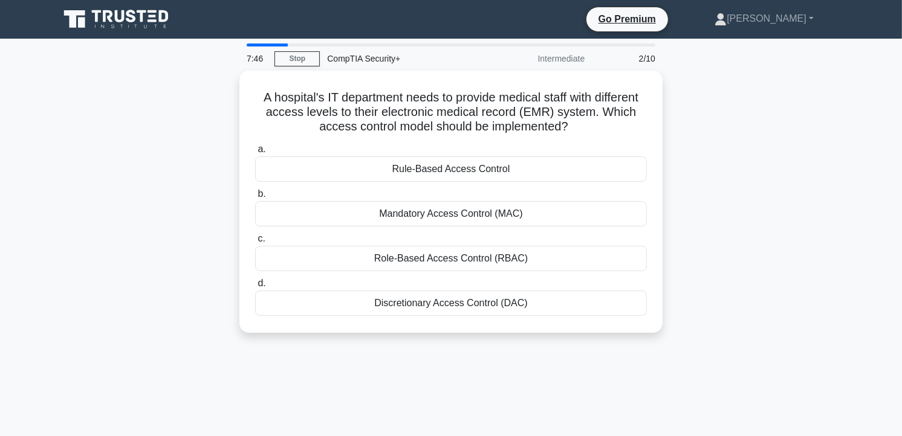
click at [812, 216] on div "A hospital's IT department needs to provide medical staff with different access…" at bounding box center [451, 209] width 798 height 277
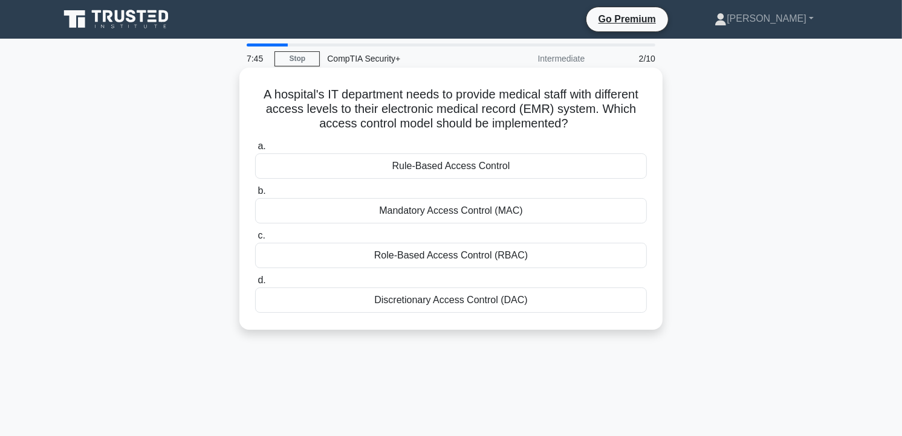
click at [485, 254] on div "Role-Based Access Control (RBAC)" at bounding box center [451, 255] width 392 height 25
click at [255, 240] on input "c. Role-Based Access Control (RBAC)" at bounding box center [255, 236] width 0 height 8
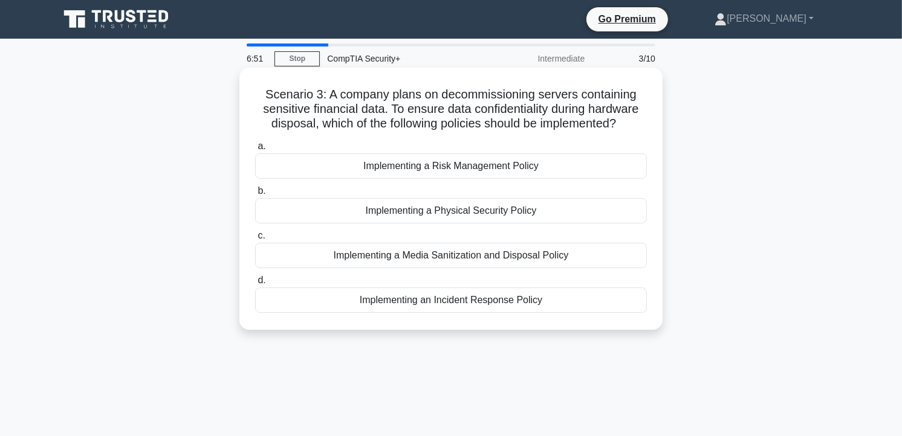
click at [470, 251] on div "Implementing a Media Sanitization and Disposal Policy" at bounding box center [451, 255] width 392 height 25
click at [255, 240] on input "c. Implementing a Media Sanitization and Disposal Policy" at bounding box center [255, 236] width 0 height 8
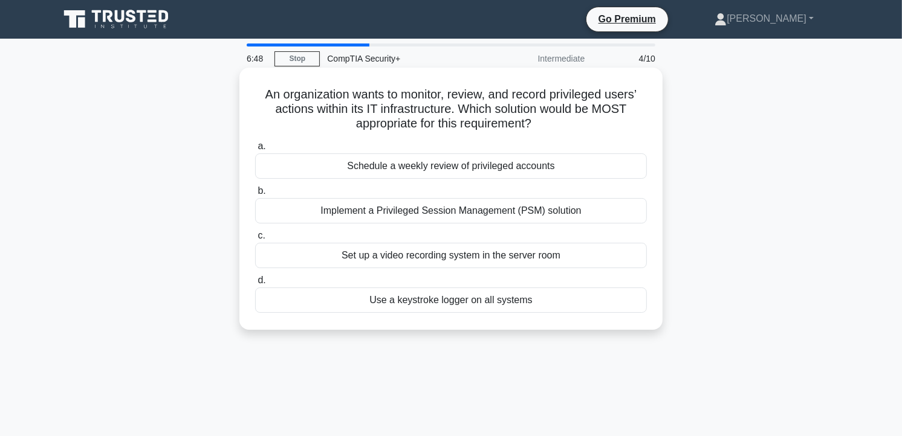
drag, startPoint x: 275, startPoint y: 101, endPoint x: 549, endPoint y: 294, distance: 335.3
click at [549, 294] on div "An organization wants to monitor, review, and record privileged users’ actions …" at bounding box center [450, 199] width 413 height 253
copy div "An organization wants to monitor, review, and record privileged users’ actions …"
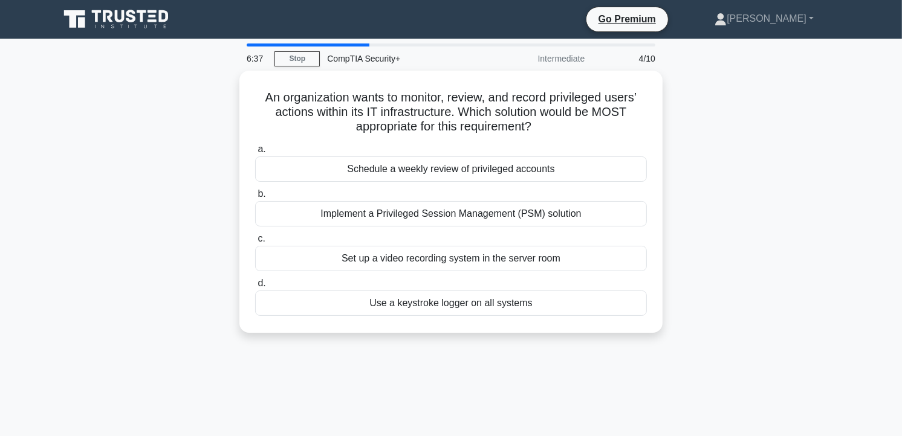
click at [712, 192] on div "An organization wants to monitor, review, and record privileged users’ actions …" at bounding box center [451, 209] width 798 height 277
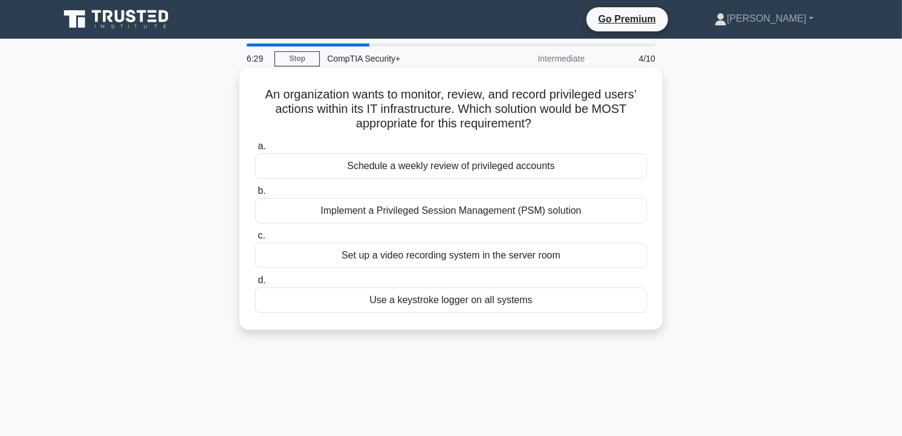
click at [413, 214] on div "Implement a Privileged Session Management (PSM) solution" at bounding box center [451, 210] width 392 height 25
click at [255, 195] on input "b. Implement a Privileged Session Management (PSM) solution" at bounding box center [255, 191] width 0 height 8
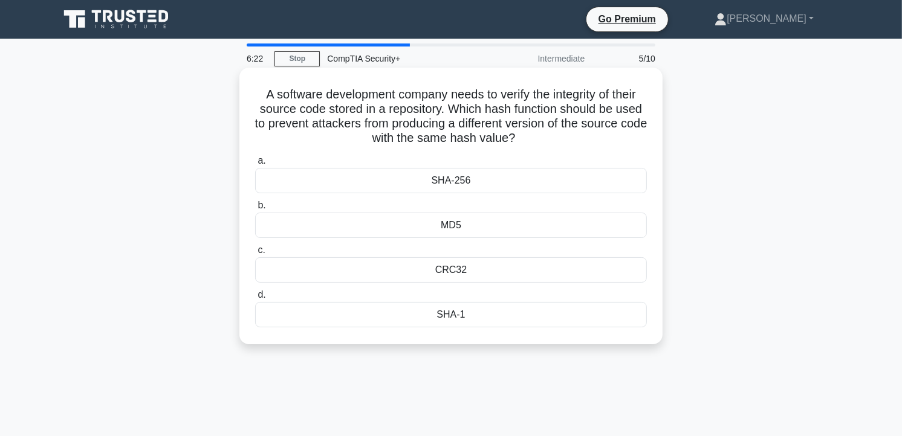
click at [430, 181] on div "SHA-256" at bounding box center [451, 180] width 392 height 25
click at [255, 165] on input "a. SHA-256" at bounding box center [255, 161] width 0 height 8
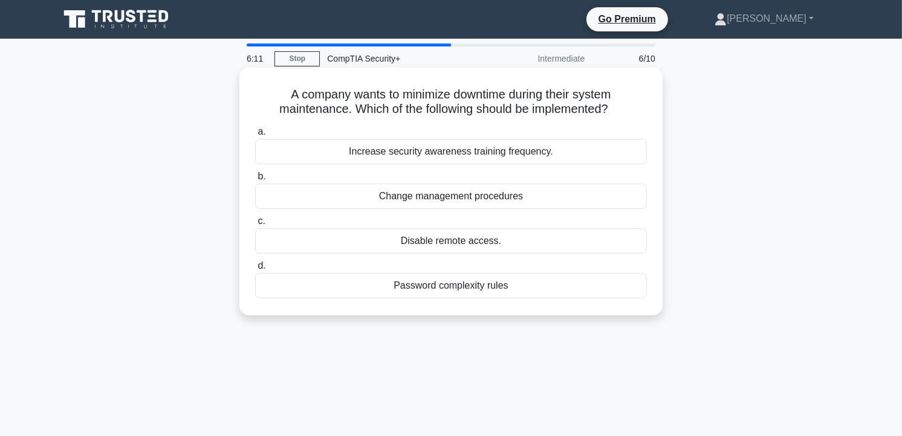
click at [361, 151] on div "Increase security awareness training frequency." at bounding box center [451, 151] width 392 height 25
click at [255, 136] on input "a. Increase security awareness training frequency." at bounding box center [255, 132] width 0 height 8
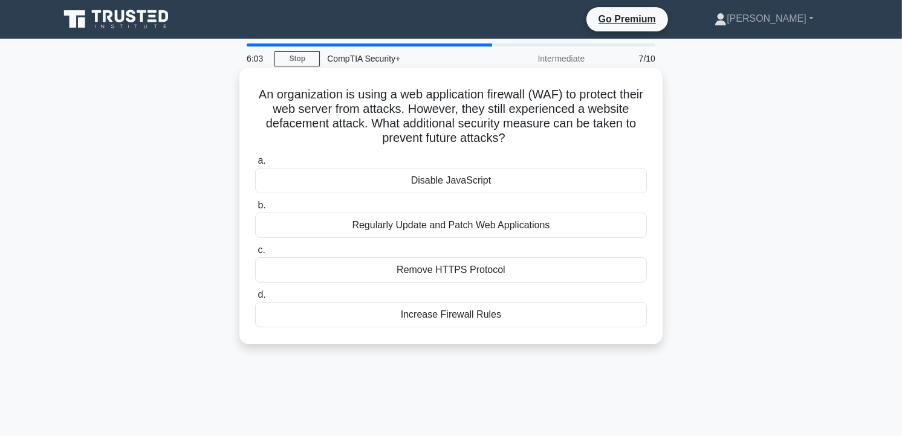
drag, startPoint x: 266, startPoint y: 92, endPoint x: 527, endPoint y: 330, distance: 353.0
click at [527, 330] on div "An organization is using a web application firewall (WAF) to protect their web …" at bounding box center [450, 206] width 413 height 267
copy div "An organization is using a web application firewall (WAF) to protect their web …"
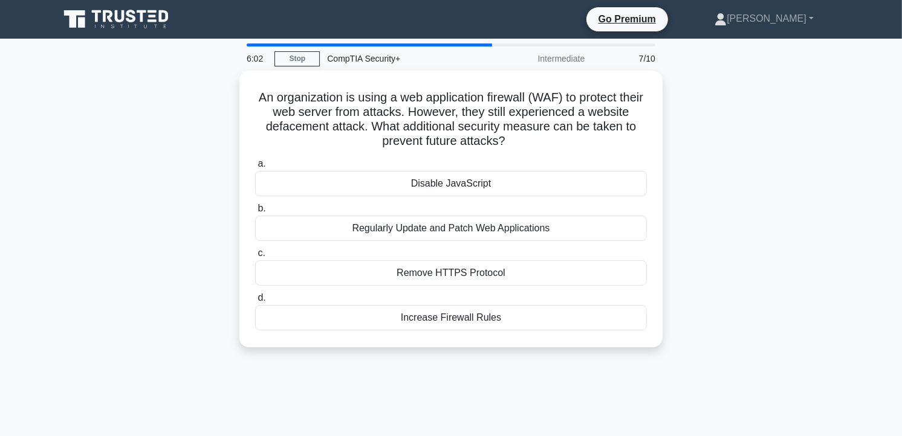
click at [719, 240] on div "An organization is using a web application firewall (WAF) to protect their web …" at bounding box center [451, 216] width 798 height 291
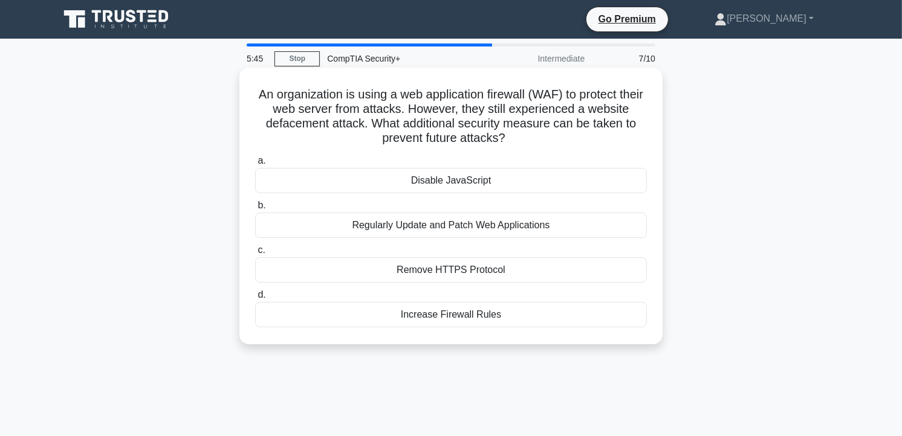
click at [487, 225] on div "Regularly Update and Patch Web Applications" at bounding box center [451, 225] width 392 height 25
click at [255, 210] on input "b. Regularly Update and Patch Web Applications" at bounding box center [255, 206] width 0 height 8
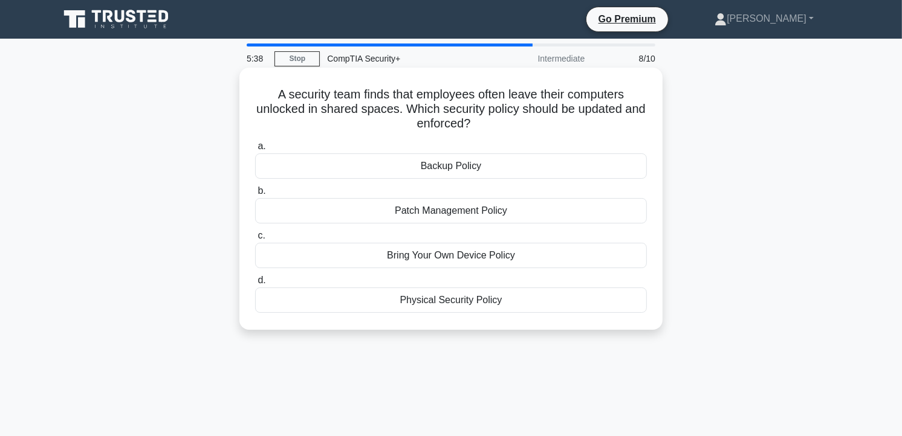
drag, startPoint x: 273, startPoint y: 93, endPoint x: 519, endPoint y: 317, distance: 332.9
click at [519, 317] on div "A security team finds that employees often leave their computers unlocked in sh…" at bounding box center [450, 199] width 413 height 253
copy div "A security team finds that employees often leave their computers unlocked in sh…"
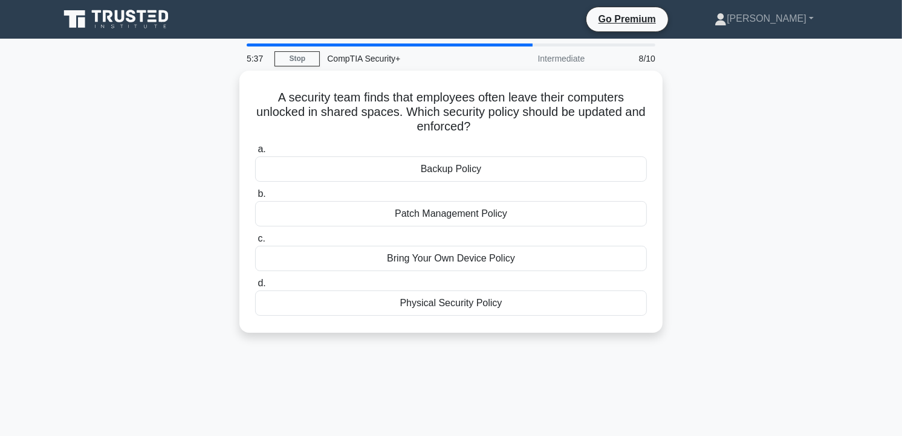
click at [724, 172] on div "A security team finds that employees often leave their computers unlocked in sh…" at bounding box center [451, 209] width 798 height 277
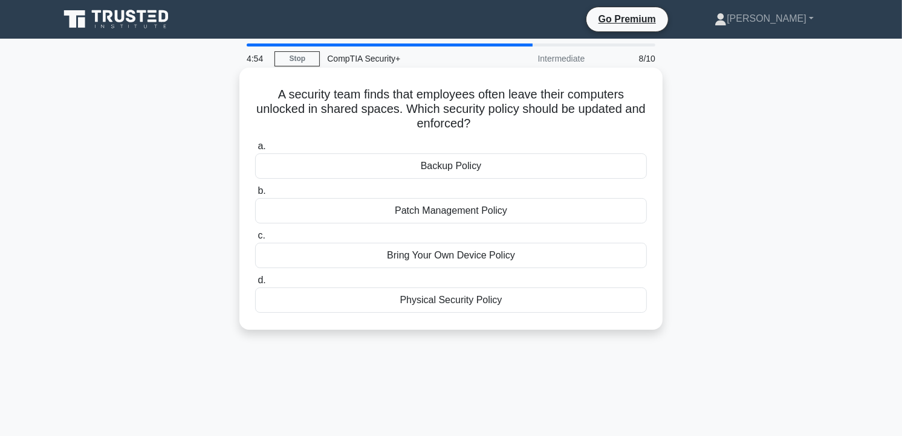
click at [476, 300] on div "Physical Security Policy" at bounding box center [451, 300] width 392 height 25
click at [255, 285] on input "d. Physical Security Policy" at bounding box center [255, 281] width 0 height 8
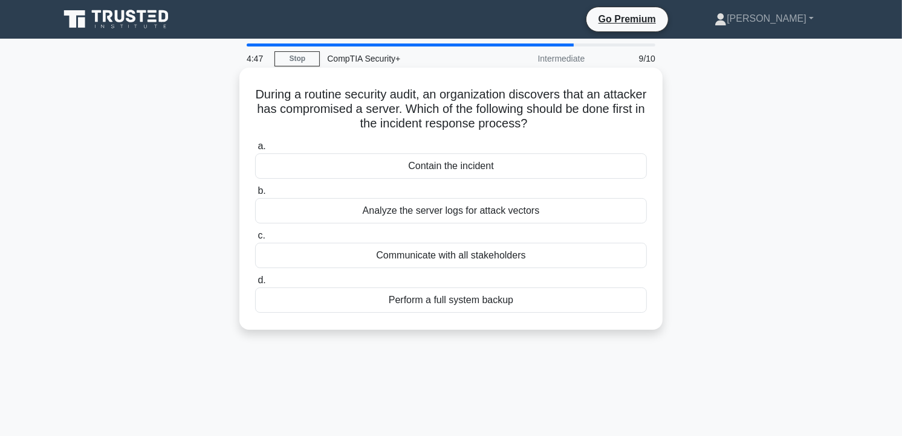
drag, startPoint x: 273, startPoint y: 92, endPoint x: 526, endPoint y: 325, distance: 343.5
click at [526, 325] on div "During a routine security audit, an organization discovers that an attacker has…" at bounding box center [450, 199] width 413 height 253
copy div "During a routine security audit, an organization discovers that an attacker has…"
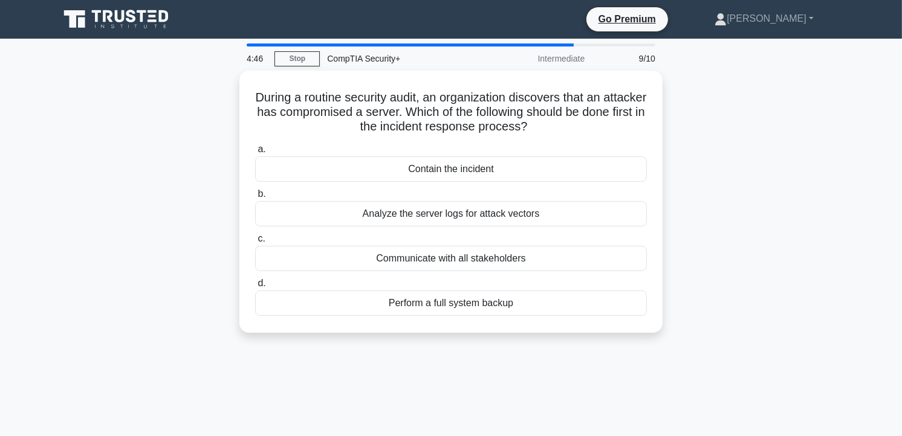
click at [666, 270] on div "During a routine security audit, an organization discovers that an attacker has…" at bounding box center [451, 209] width 798 height 277
click at [718, 236] on div "During a routine security audit, an organization discovers that an attacker has…" at bounding box center [451, 209] width 798 height 277
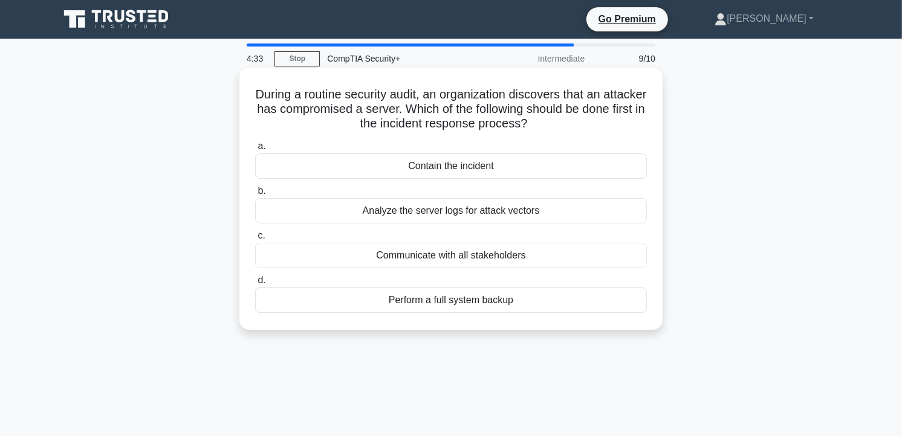
click at [463, 167] on div "Contain the incident" at bounding box center [451, 166] width 392 height 25
click at [255, 151] on input "a. Contain the incident" at bounding box center [255, 147] width 0 height 8
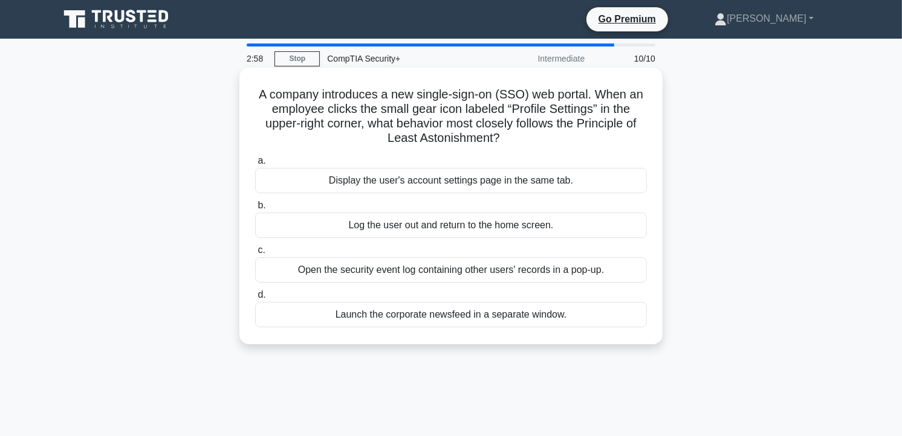
click at [426, 273] on div "Open the security event log containing other users' records in a pop-up." at bounding box center [451, 270] width 392 height 25
click at [255, 254] on input "c. Open the security event log containing other users' records in a pop-up." at bounding box center [255, 251] width 0 height 8
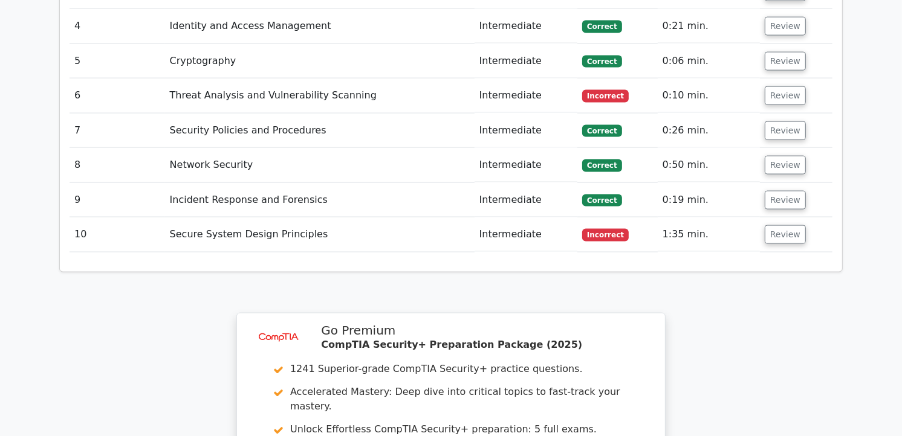
scroll to position [1814, 0]
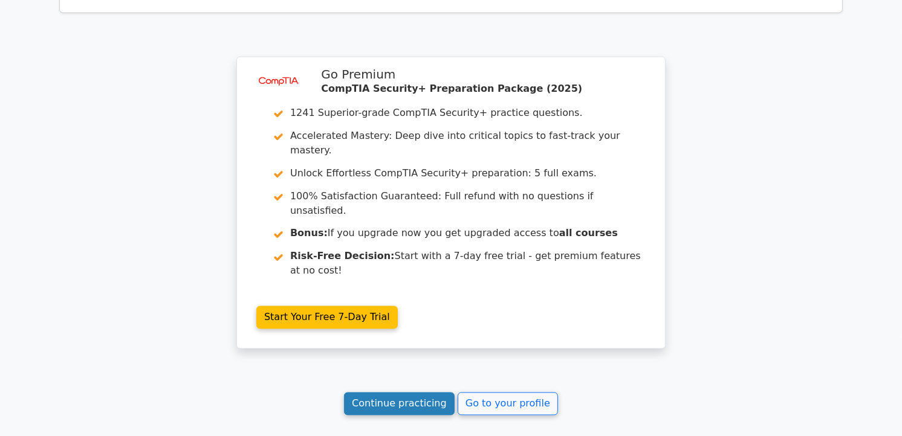
click at [427, 393] on link "Continue practicing" at bounding box center [399, 404] width 111 height 23
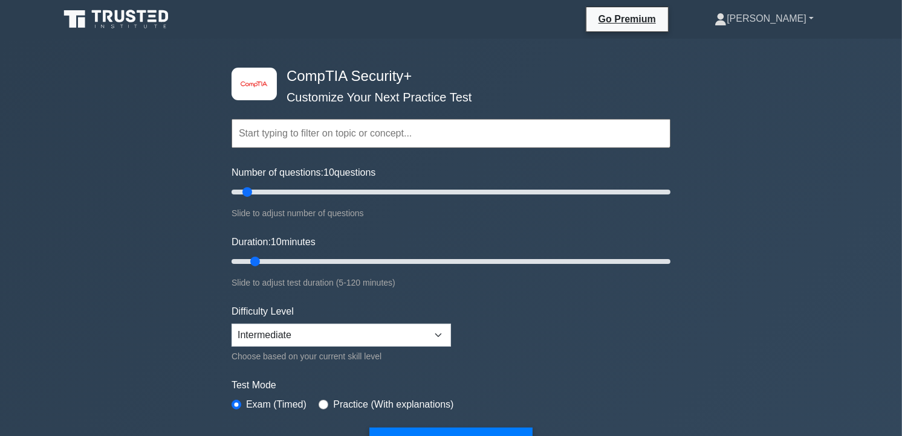
click at [802, 16] on link "Mitch Vean" at bounding box center [764, 19] width 157 height 24
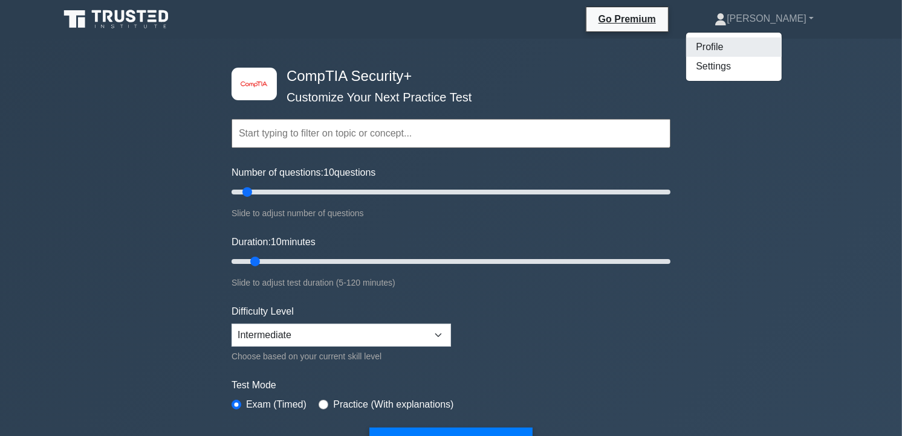
click at [734, 45] on link "Profile" at bounding box center [734, 46] width 96 height 19
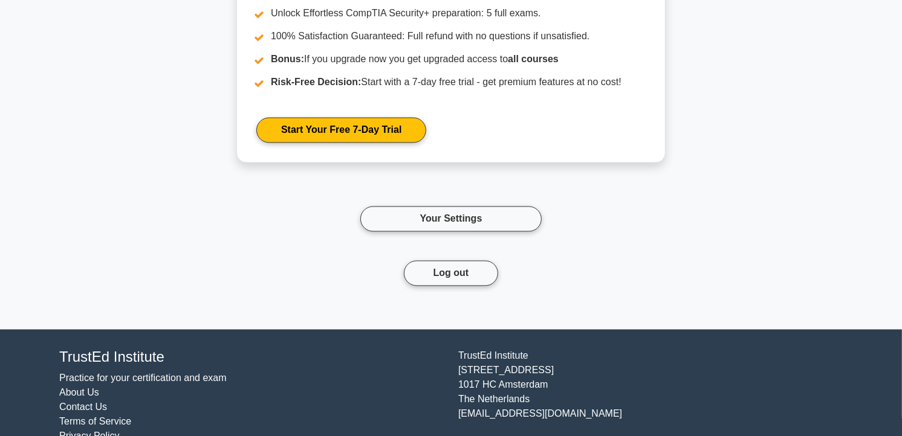
scroll to position [2066, 0]
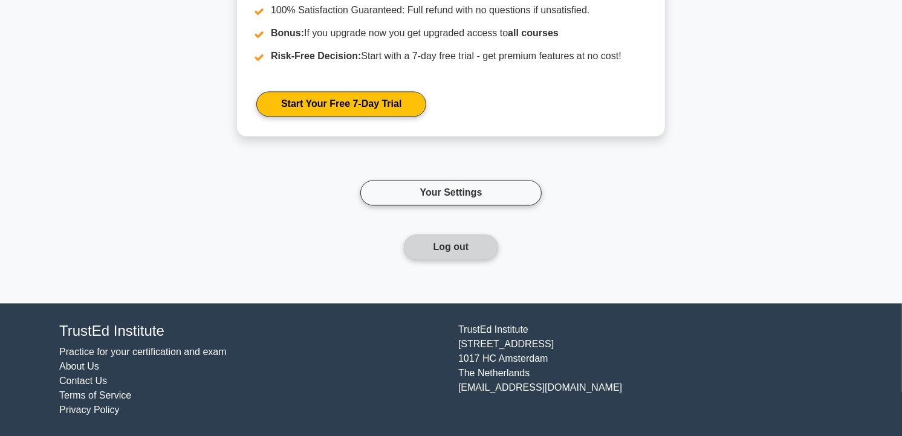
click at [458, 250] on button "Log out" at bounding box center [451, 247] width 95 height 25
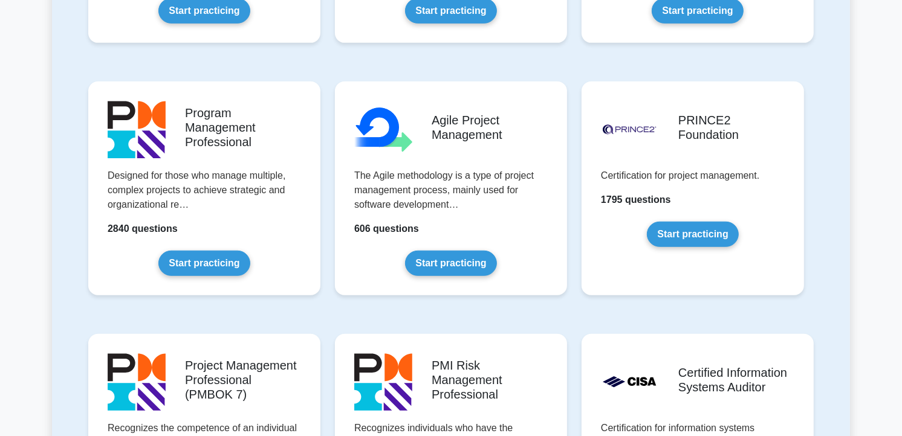
scroll to position [1007, 0]
